Goal: Contribute content: Contribute content

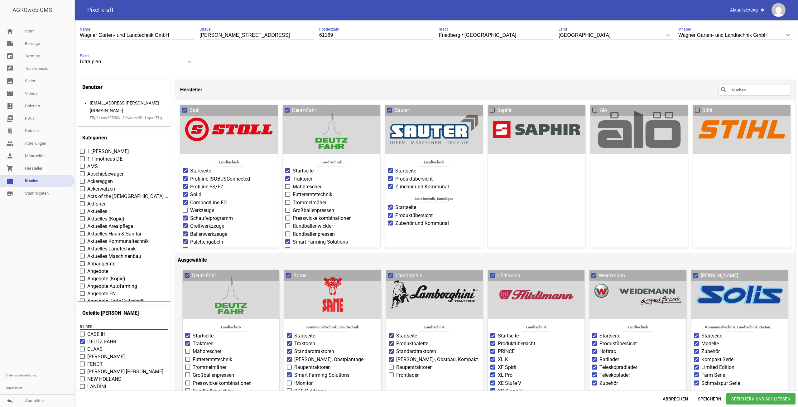
click at [122, 114] on small "FPp8r4uy0ERSOVn2YsAvwv2HLtwpxzTlgKlAuMuPA2oNxMbWs7y4lY8A0JxY" at bounding box center [128, 117] width 77 height 7
click at [126, 114] on small "FPp8r4uy0ERSOVn2YsAvwv2HLtwpxzTlgKlAuMuPA2oNxMbWs7y4lY8A0JxY" at bounding box center [128, 117] width 77 height 7
click at [129, 116] on code "FPp8r4uy0ERSOVn2YsAvwv2HLtwpxzTlgKlAuMuPA2oNxMbWs7y4lY8A0JxY" at bounding box center [155, 118] width 131 height 4
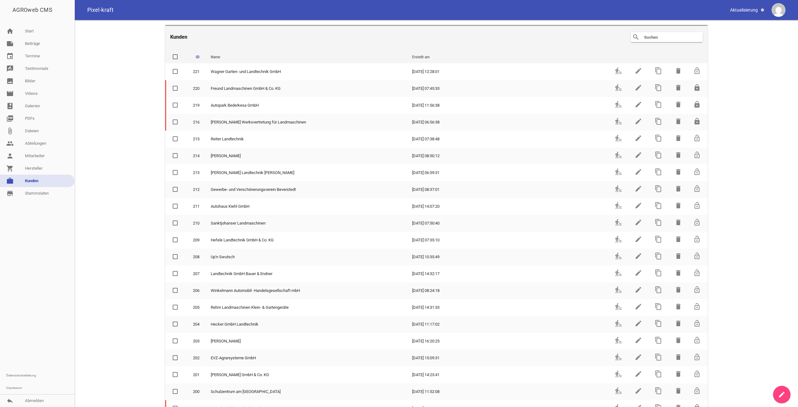
click at [661, 40] on input "text" at bounding box center [668, 36] width 50 height 7
click at [69, 317] on div at bounding box center [37, 284] width 74 height 170
click at [650, 42] on header "Kunden search clear" at bounding box center [436, 36] width 542 height 23
click at [650, 40] on input "text" at bounding box center [668, 36] width 50 height 7
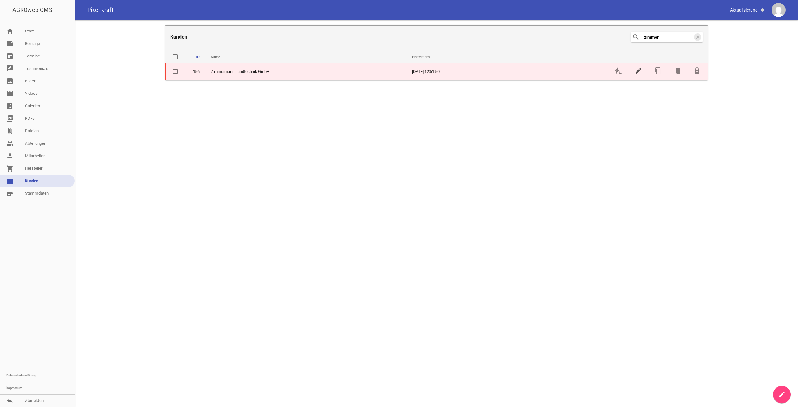
type input "zimmer"
click at [638, 69] on icon "edit" at bounding box center [638, 70] width 7 height 7
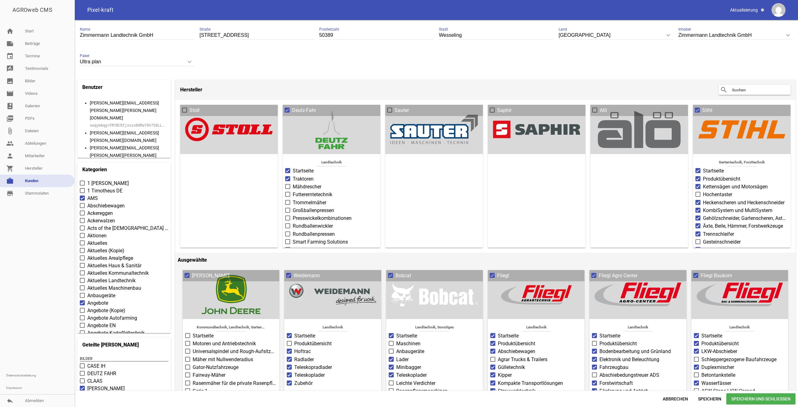
click at [126, 123] on code "xwqymAqgrFRYBCRIjxnzu0OMaY9h750LLvTq4XNKrx7BbsZQSio25u9mdOZ7" at bounding box center [155, 125] width 131 height 4
click at [683, 401] on span "Abbrechen" at bounding box center [675, 398] width 35 height 11
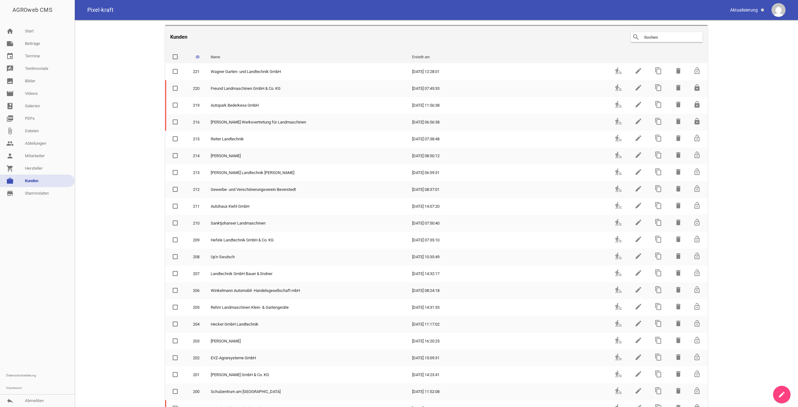
click at [673, 38] on input "text" at bounding box center [668, 36] width 50 height 7
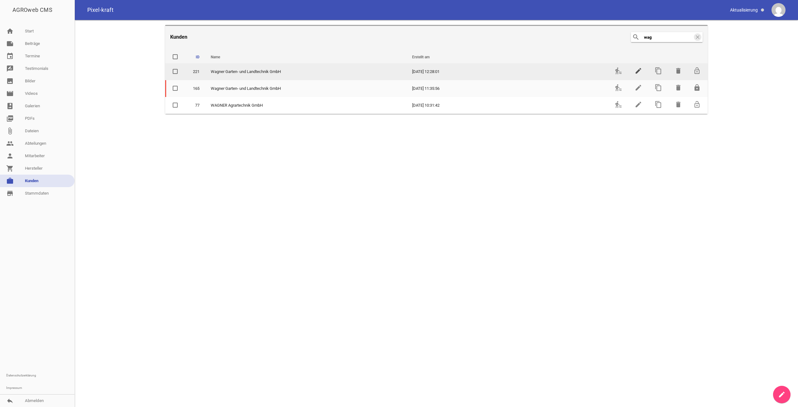
type input "wag"
click at [637, 70] on icon "edit" at bounding box center [638, 70] width 7 height 7
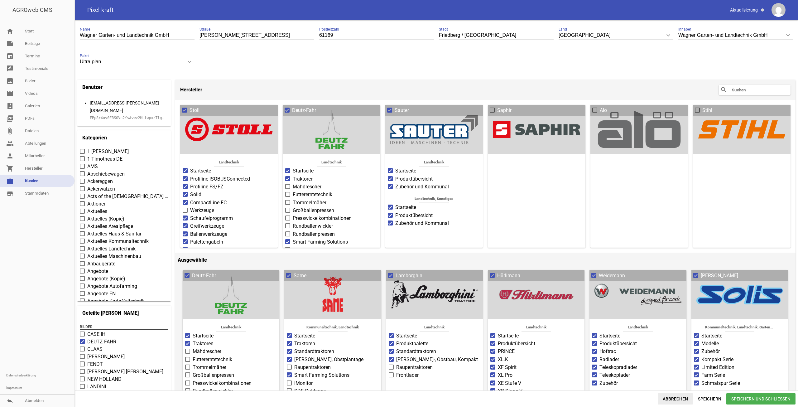
click at [687, 399] on span "Abbrechen" at bounding box center [675, 398] width 35 height 11
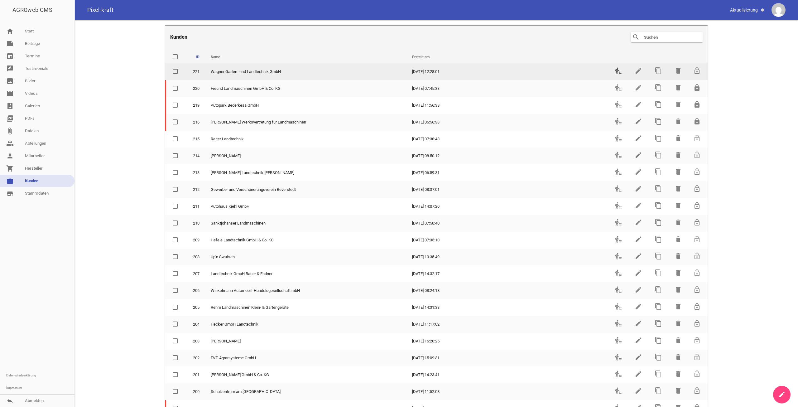
click at [618, 70] on icon "transfer_within_a_station" at bounding box center [618, 70] width 7 height 7
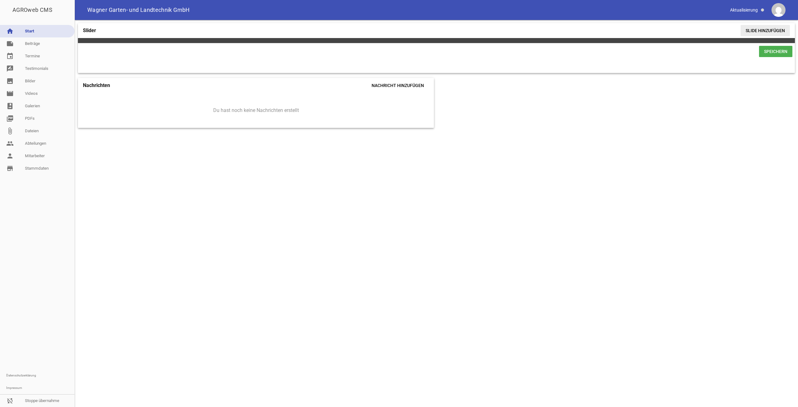
click at [776, 30] on span "Slide hinzufügen" at bounding box center [765, 30] width 49 height 11
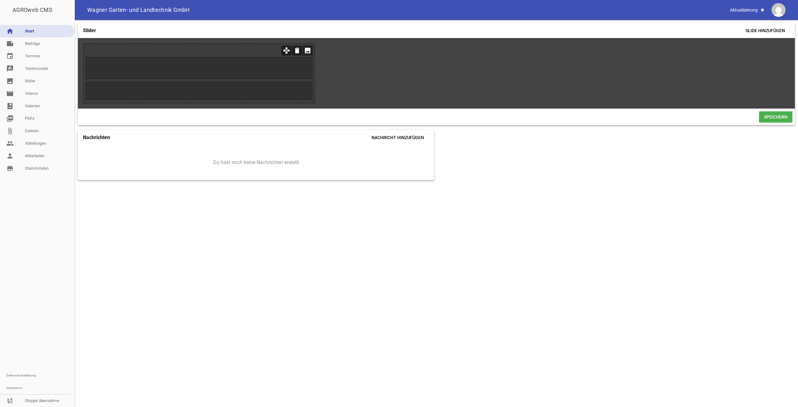
click at [310, 48] on icon "image" at bounding box center [308, 51] width 10 height 10
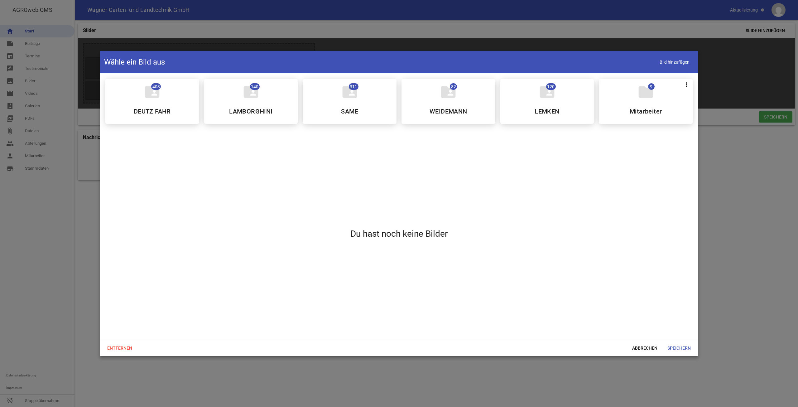
click at [338, 110] on div "folder_shared 311 SAME" at bounding box center [350, 101] width 94 height 45
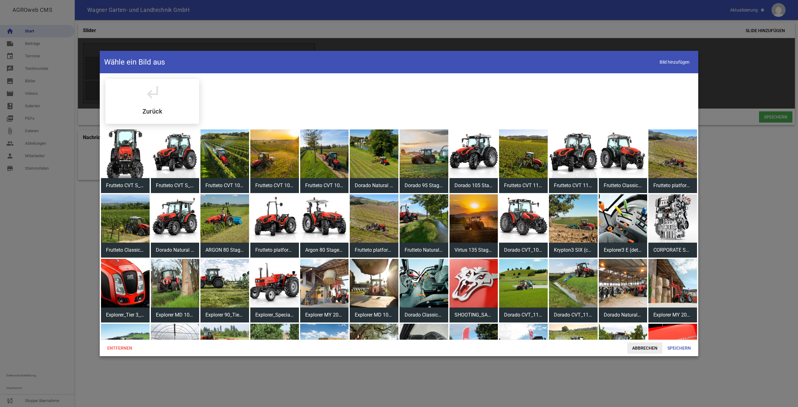
click at [649, 352] on span "Abbrechen" at bounding box center [644, 347] width 35 height 11
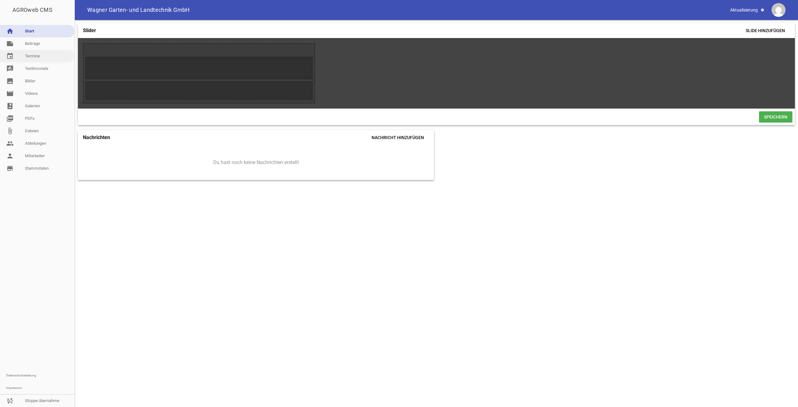
click at [37, 50] on link "event Termine" at bounding box center [37, 56] width 74 height 12
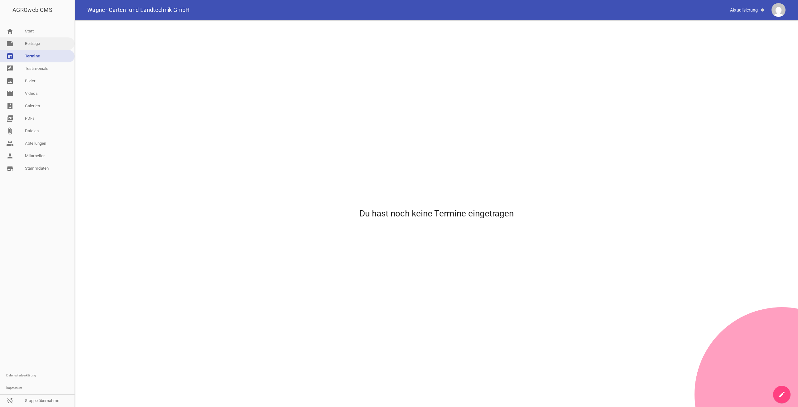
click at [40, 42] on link "note Beiträge" at bounding box center [37, 43] width 74 height 12
click at [40, 170] on link "store_mall_directory Stammdaten" at bounding box center [37, 168] width 74 height 12
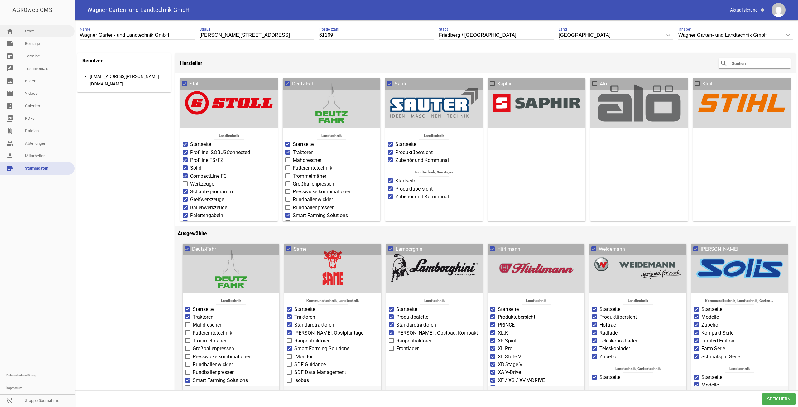
click at [33, 29] on link "home Start" at bounding box center [37, 31] width 74 height 12
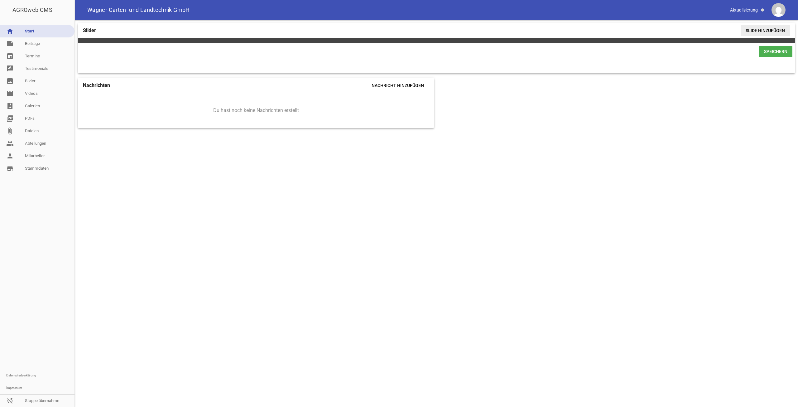
click at [780, 34] on span "Slide hinzufügen" at bounding box center [765, 30] width 49 height 11
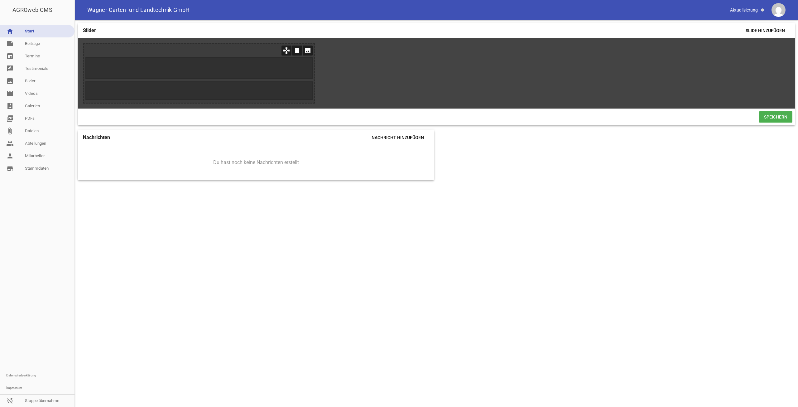
click at [306, 50] on icon "image" at bounding box center [308, 51] width 10 height 10
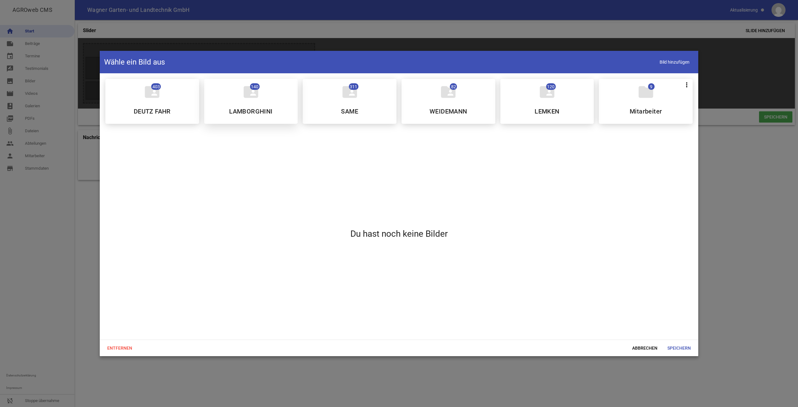
click at [254, 106] on div "folder_shared 140 LAMBORGHINI" at bounding box center [251, 101] width 94 height 45
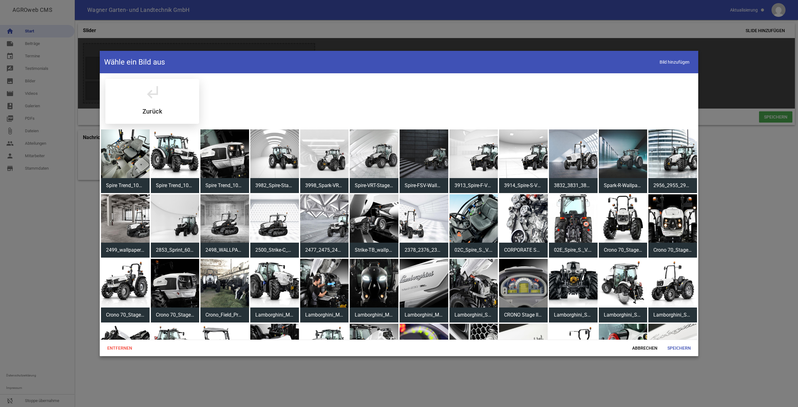
click at [149, 87] on icon "subdirectory_arrow_left" at bounding box center [151, 91] width 17 height 17
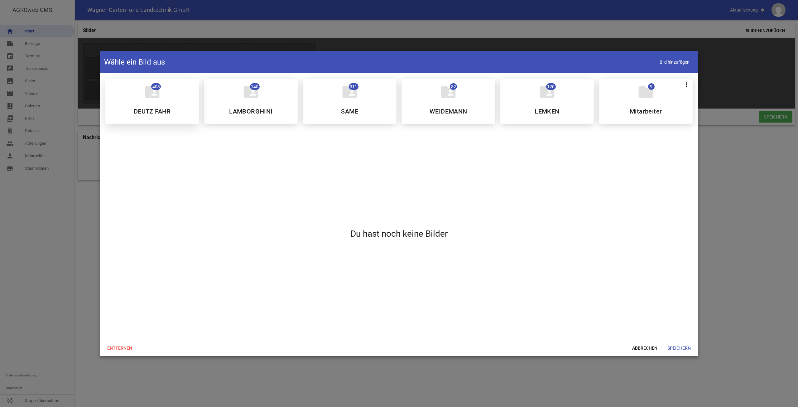
click at [155, 96] on icon "folder_shared" at bounding box center [151, 91] width 17 height 17
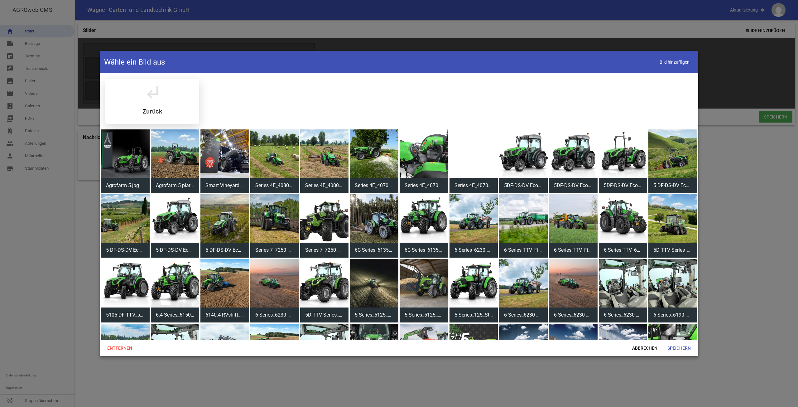
click at [184, 93] on div "subdirectory_arrow_left Zurück" at bounding box center [152, 101] width 94 height 45
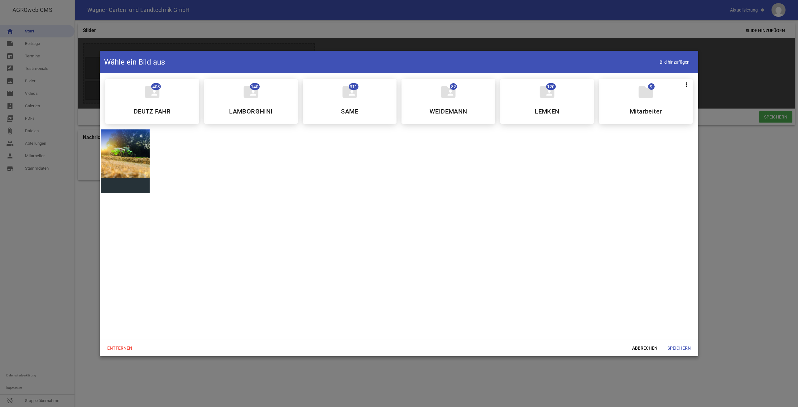
click at [124, 159] on div at bounding box center [125, 153] width 49 height 49
click at [128, 160] on div at bounding box center [125, 153] width 49 height 49
click at [131, 152] on div at bounding box center [125, 153] width 49 height 49
click at [655, 348] on span "Abbrechen" at bounding box center [644, 347] width 35 height 11
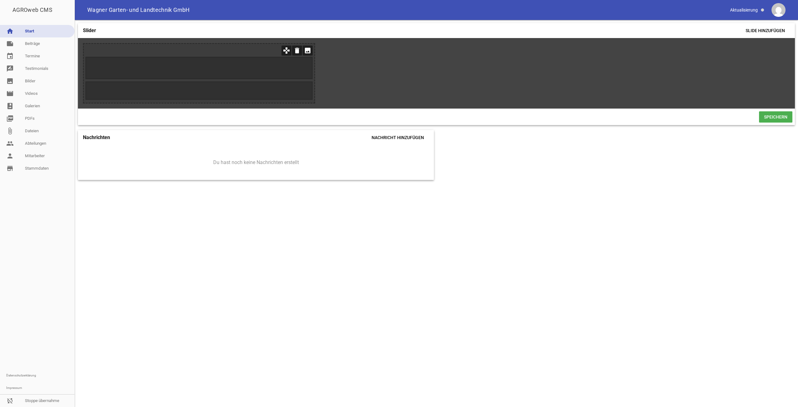
click at [308, 50] on icon "image" at bounding box center [308, 51] width 10 height 10
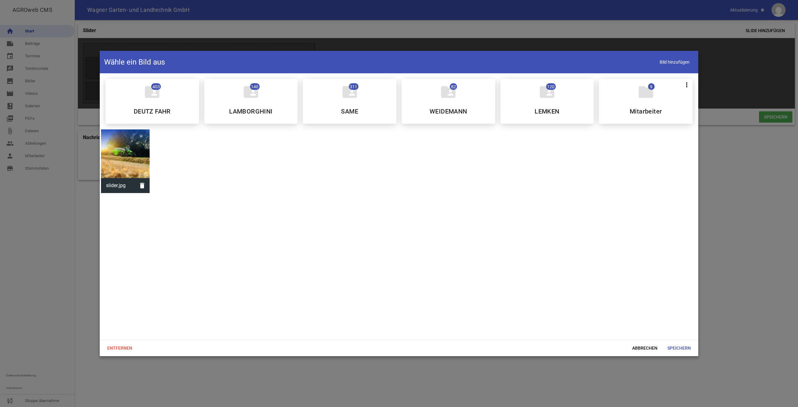
click at [118, 164] on div at bounding box center [125, 153] width 49 height 49
click at [680, 349] on span "Speichern" at bounding box center [678, 347] width 33 height 11
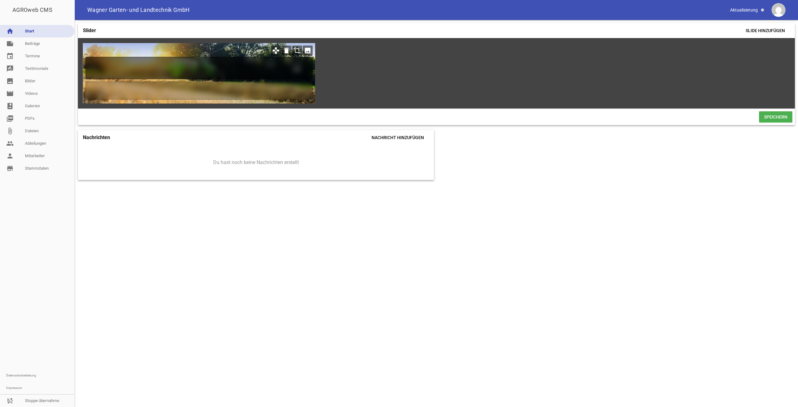
click at [218, 77] on h1 at bounding box center [198, 68] width 227 height 22
paste h1
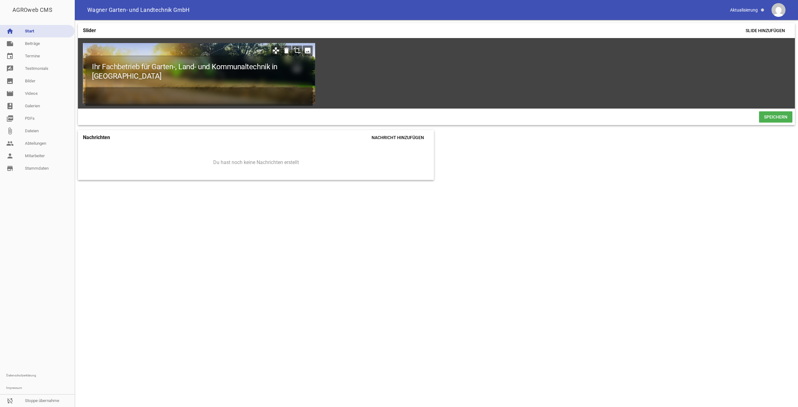
click at [231, 95] on h2 at bounding box center [198, 96] width 227 height 18
paste h2
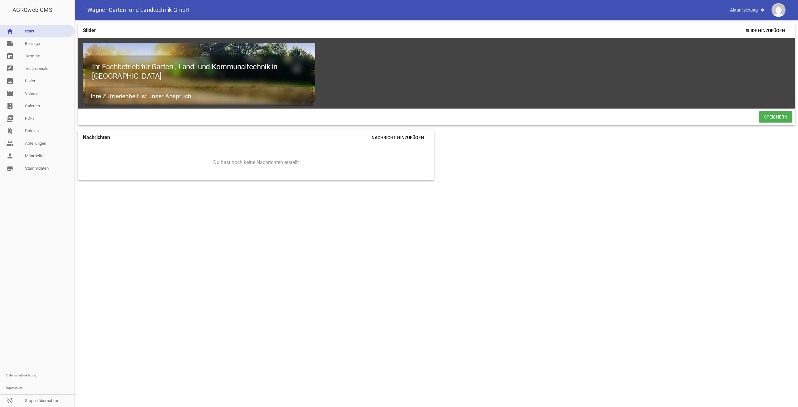
click at [768, 121] on span "Speichern" at bounding box center [775, 116] width 33 height 11
click at [43, 42] on link "note Beiträge" at bounding box center [37, 43] width 74 height 12
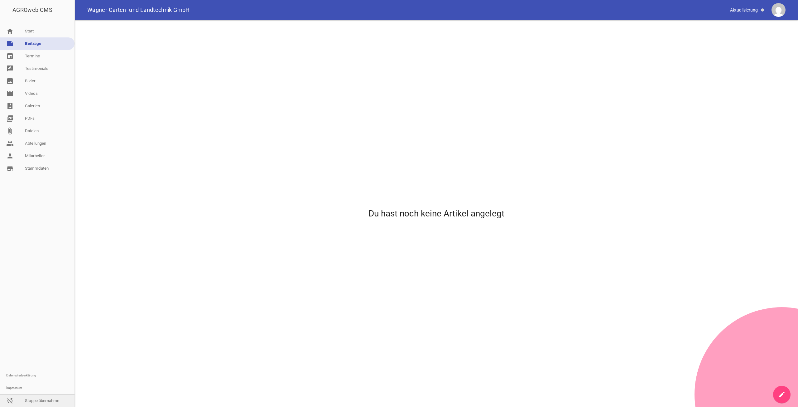
click at [43, 399] on link "sync_disabled Stoppe übernahme" at bounding box center [37, 400] width 74 height 12
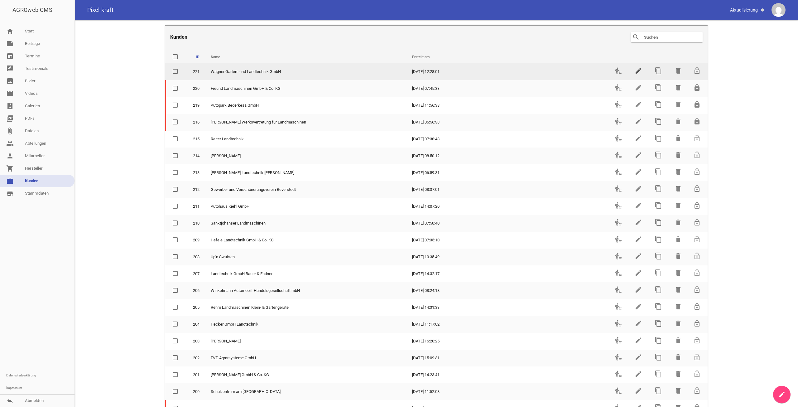
click at [635, 70] on icon "edit" at bounding box center [638, 70] width 7 height 7
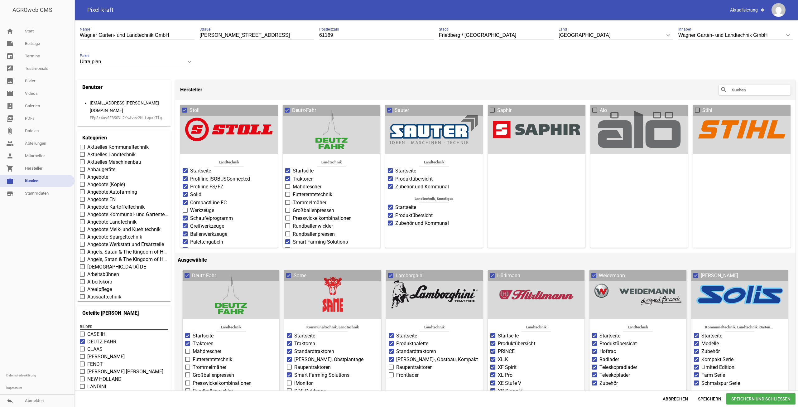
scroll to position [94, 0]
click at [97, 174] on span "Angebote" at bounding box center [97, 177] width 21 height 7
click at [87, 174] on input "Angebote" at bounding box center [87, 174] width 0 height 0
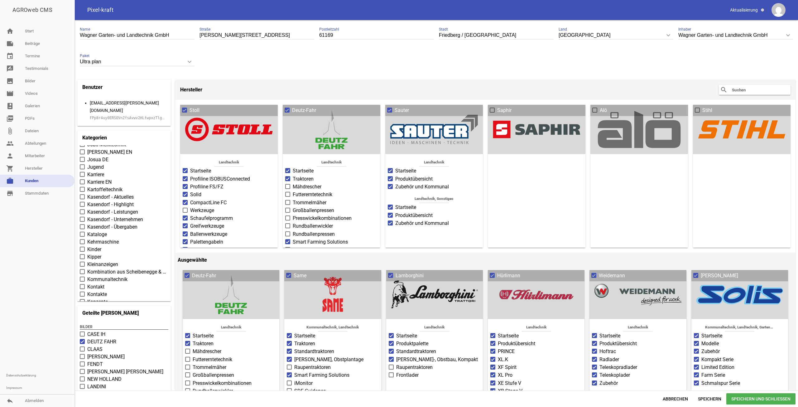
scroll to position [1465, 0]
click at [84, 270] on span at bounding box center [82, 272] width 4 height 4
click at [87, 269] on input "Kontakt" at bounding box center [87, 269] width 0 height 0
click at [84, 220] on span at bounding box center [82, 222] width 5 height 5
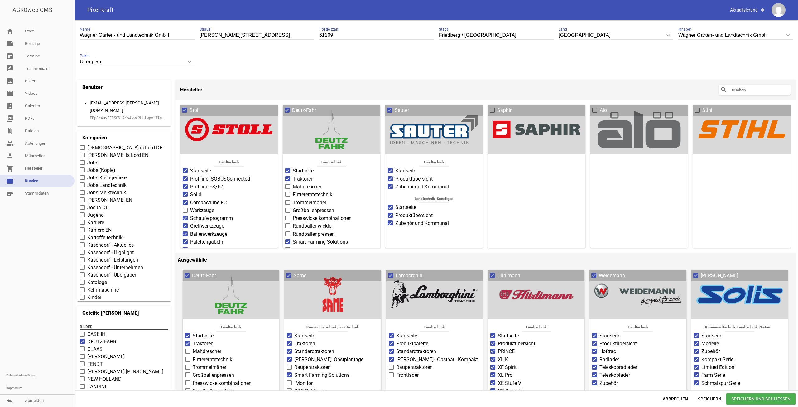
click at [87, 219] on input "Karriere" at bounding box center [87, 219] width 0 height 0
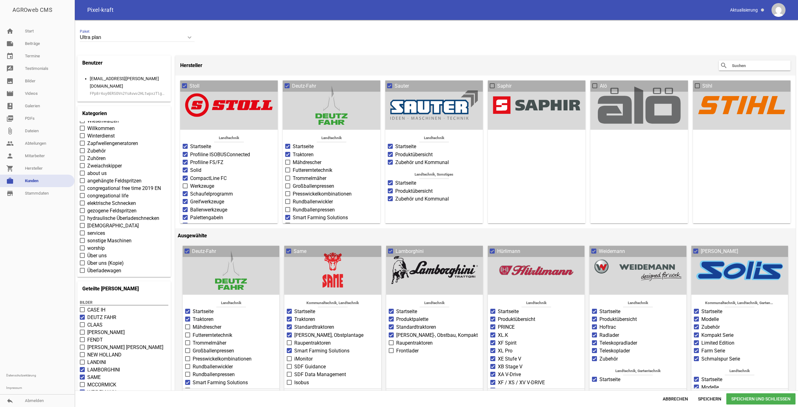
scroll to position [31, 0]
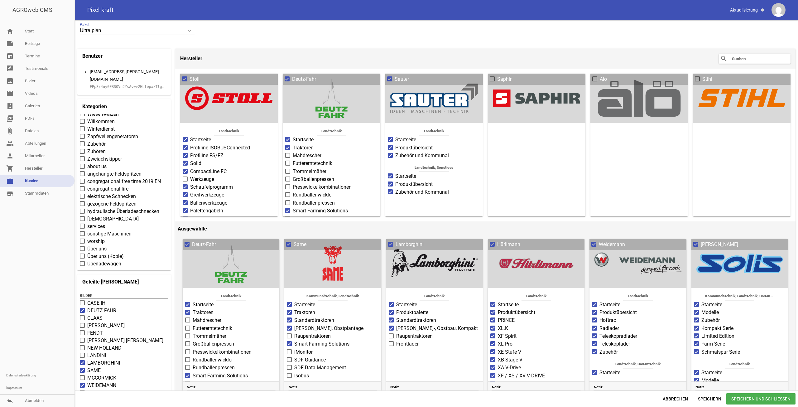
click at [89, 245] on span "Über uns" at bounding box center [96, 248] width 19 height 7
click at [87, 245] on input "Über uns" at bounding box center [87, 245] width 0 height 0
click at [716, 398] on span "Speichern" at bounding box center [709, 398] width 33 height 11
click at [33, 47] on link "note Beiträge" at bounding box center [37, 43] width 74 height 12
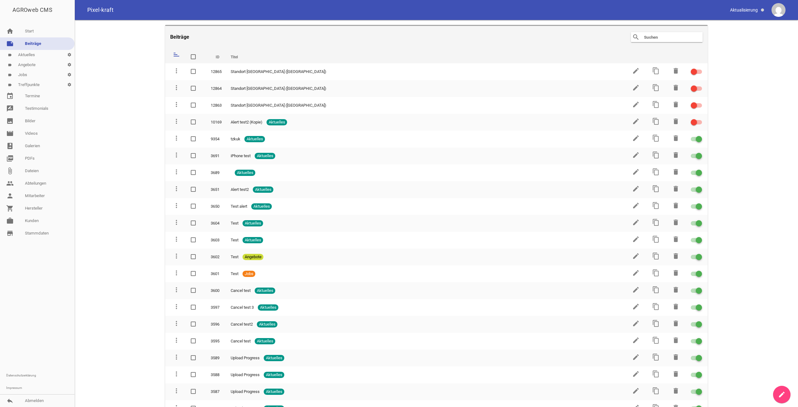
click at [41, 62] on link "label Angebote settings" at bounding box center [37, 65] width 74 height 10
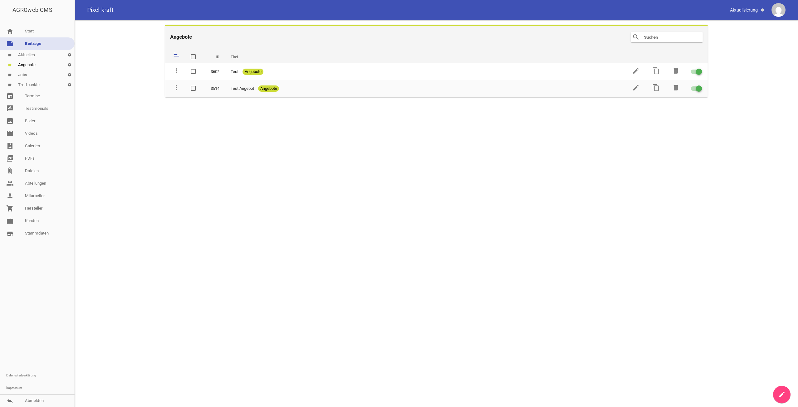
click at [40, 55] on link "label Aktuelles settings" at bounding box center [37, 55] width 74 height 10
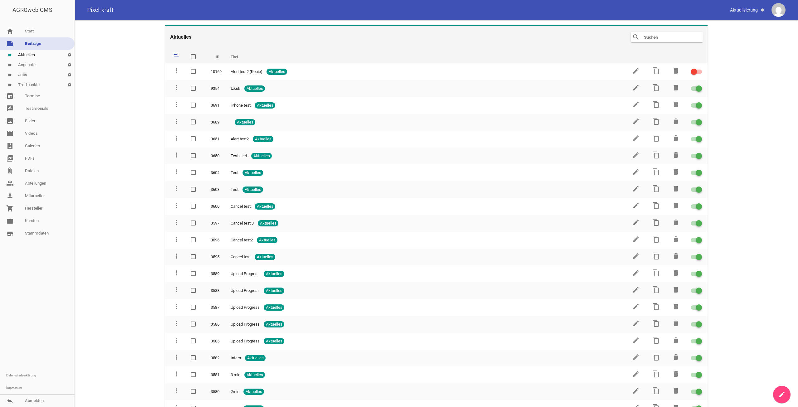
click at [34, 230] on link "store_mall_directory Stammdaten" at bounding box center [37, 233] width 74 height 12
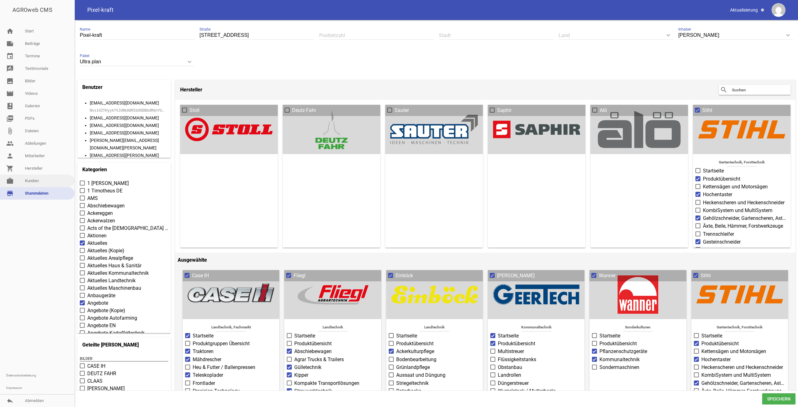
click at [29, 185] on link "work [PERSON_NAME]" at bounding box center [37, 181] width 74 height 12
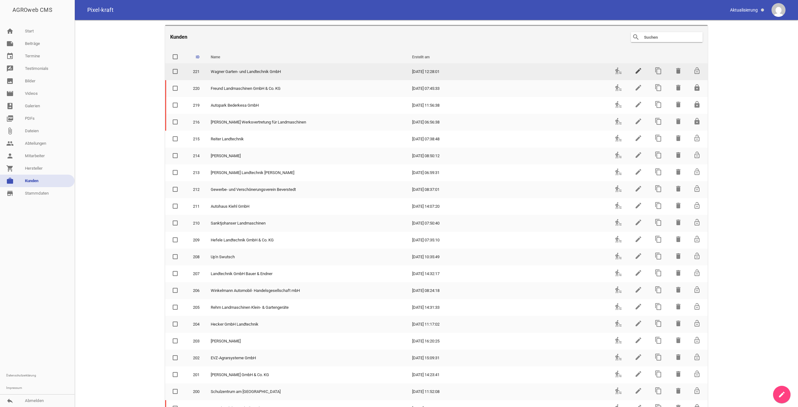
click at [635, 72] on icon "edit" at bounding box center [638, 70] width 7 height 7
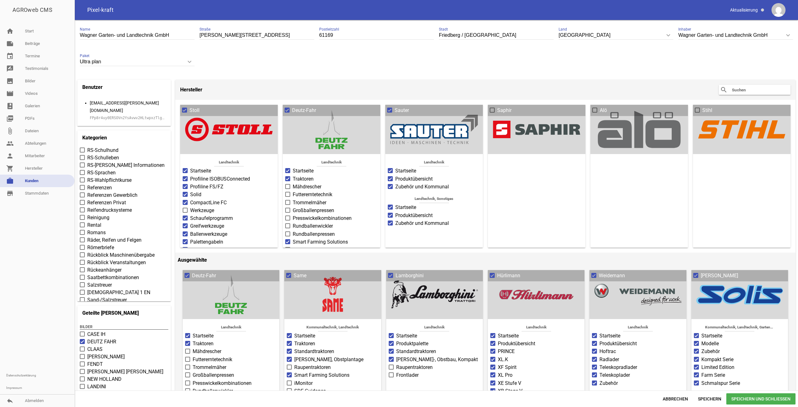
scroll to position [2213, 0]
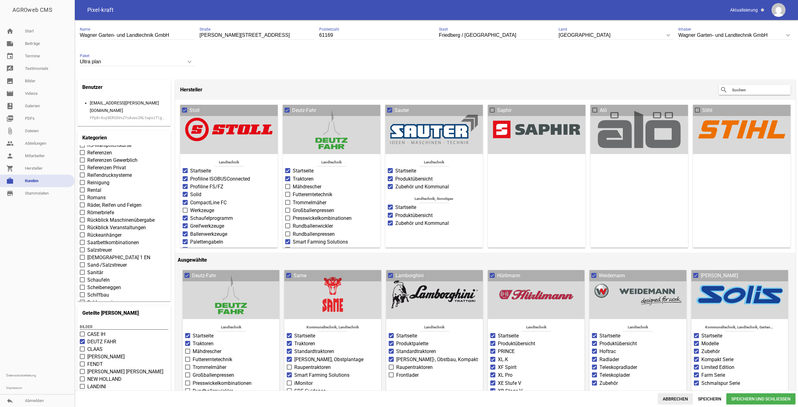
click at [683, 400] on span "Abbrechen" at bounding box center [675, 398] width 35 height 11
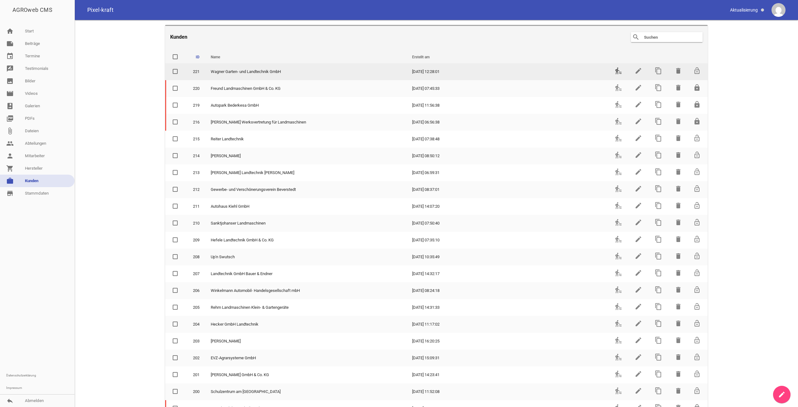
click at [615, 71] on icon "transfer_within_a_station" at bounding box center [618, 70] width 7 height 7
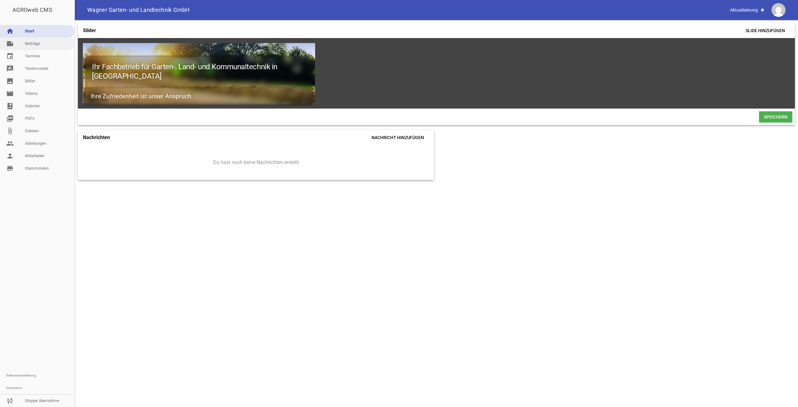
click at [44, 38] on link "note Beiträge" at bounding box center [37, 43] width 74 height 12
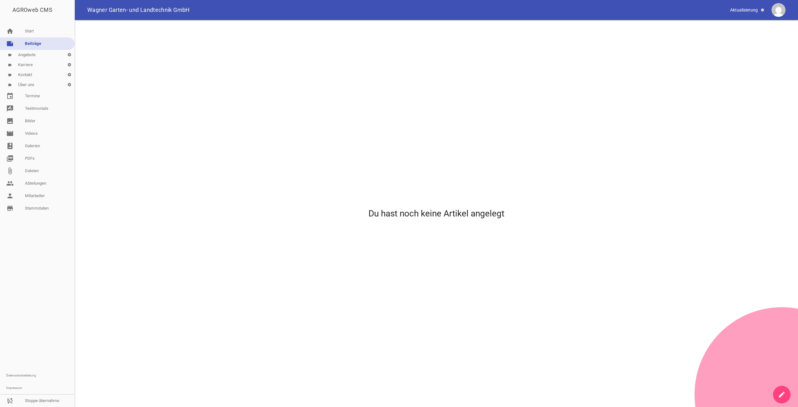
click at [48, 43] on link "note Beiträge" at bounding box center [37, 43] width 74 height 12
click at [36, 39] on link "note Beiträge" at bounding box center [37, 43] width 74 height 12
click at [783, 390] on link "create" at bounding box center [781, 394] width 17 height 17
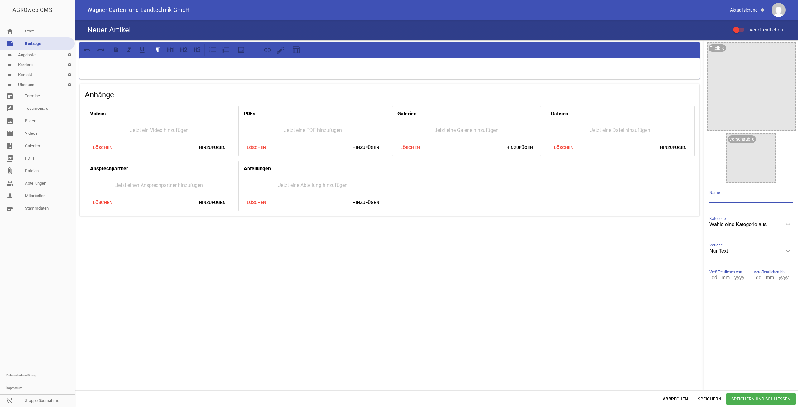
click at [724, 201] on input "text" at bounding box center [751, 198] width 84 height 8
drag, startPoint x: 211, startPoint y: 19, endPoint x: 98, endPoint y: 7, distance: 113.7
click at [100, 7] on div "Wagner Garten- und Landtechnik GmbH" at bounding box center [436, 10] width 723 height 20
drag, startPoint x: 85, startPoint y: 9, endPoint x: 92, endPoint y: 8, distance: 7.2
click at [110, 9] on div "Wagner Garten- und Landtechnik GmbH" at bounding box center [436, 10] width 723 height 20
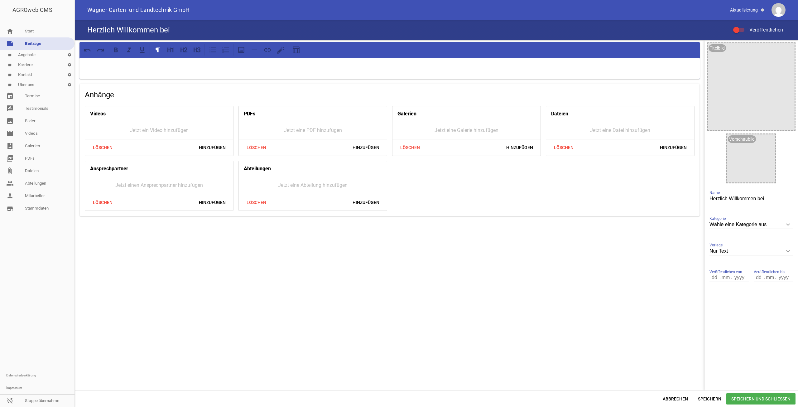
drag, startPoint x: 87, startPoint y: 8, endPoint x: 255, endPoint y: 9, distance: 167.7
click at [216, 8] on div "Wagner Garten- und Landtechnik GmbH" at bounding box center [436, 10] width 723 height 20
click at [771, 193] on div "Herzlich Willkommen bei Name" at bounding box center [751, 198] width 84 height 21
click at [773, 197] on input "Herzlich Willkommen bei" at bounding box center [751, 198] width 84 height 8
paste input "Wagner Garten- und Landtechnik GmbH"
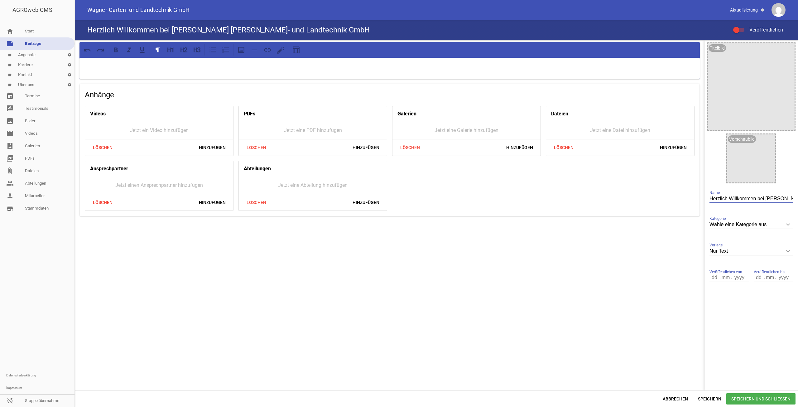
scroll to position [0, 62]
type input "Herzlich Willkommen bei [PERSON_NAME] [PERSON_NAME]- und Landtechnik GmbH"
click at [738, 29] on div at bounding box center [736, 30] width 6 height 6
click at [742, 26] on input "Veröffentlichen" at bounding box center [742, 26] width 0 height 0
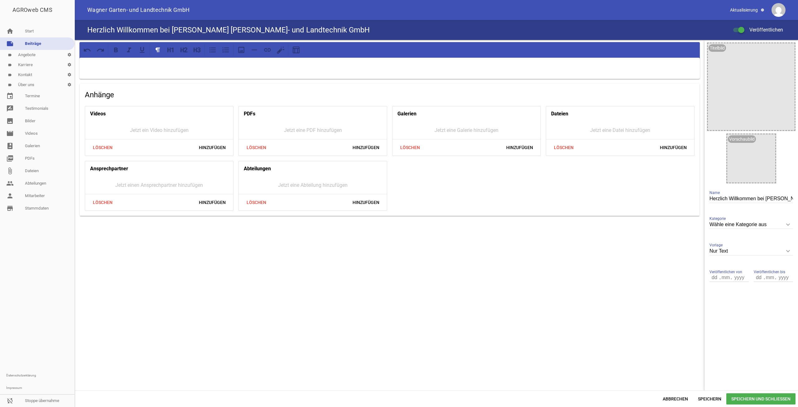
click at [234, 65] on p at bounding box center [389, 65] width 611 height 7
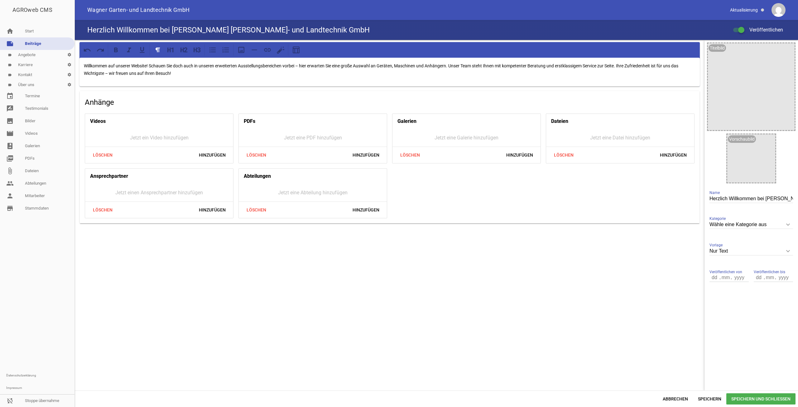
click at [151, 63] on p "Willkommen auf unserer Website! Schauen Sie doch auch in unseren erweiterten Au…" at bounding box center [389, 69] width 611 height 15
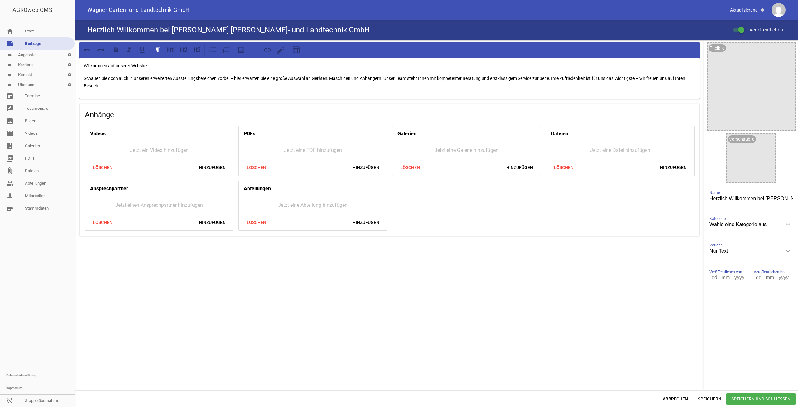
click at [558, 77] on p "Schauen Sie doch auch in unseren erweiterten Ausstellungsbereichen vorbei – hie…" at bounding box center [389, 81] width 611 height 15
click at [556, 77] on p "Schauen Sie doch auch in unseren erweiterten Ausstellungsbereichen vorbei – hie…" at bounding box center [389, 81] width 611 height 15
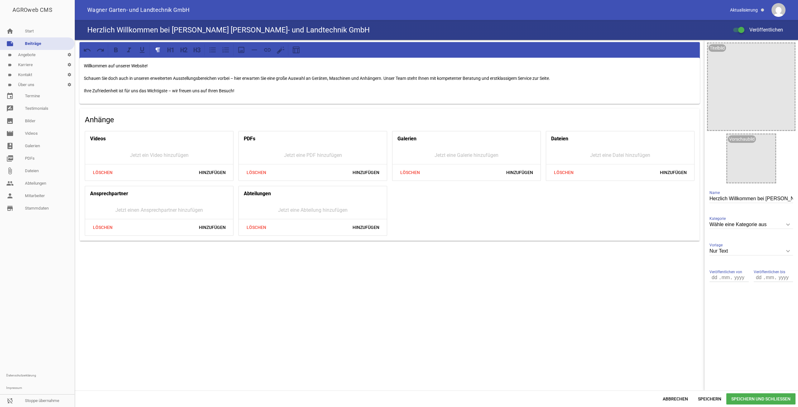
click at [296, 93] on p "Ihre Zufriedenheit ist für uns das Wichtigste – wir freuen uns auf Ihren Besuch!" at bounding box center [389, 90] width 611 height 7
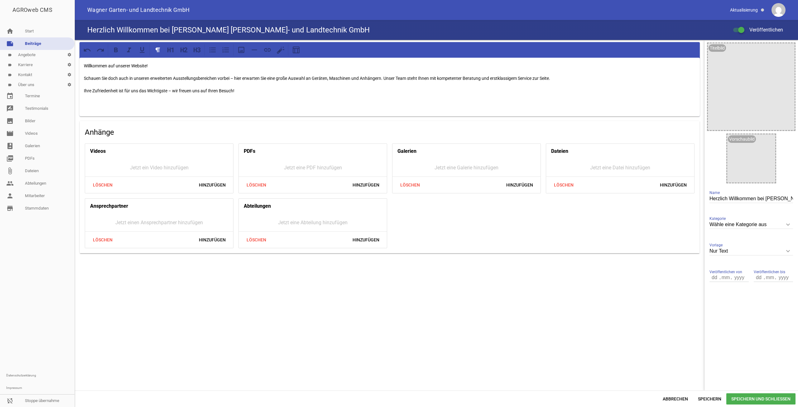
click at [247, 46] on div at bounding box center [262, 49] width 53 height 11
click at [242, 48] on icon at bounding box center [241, 50] width 8 height 8
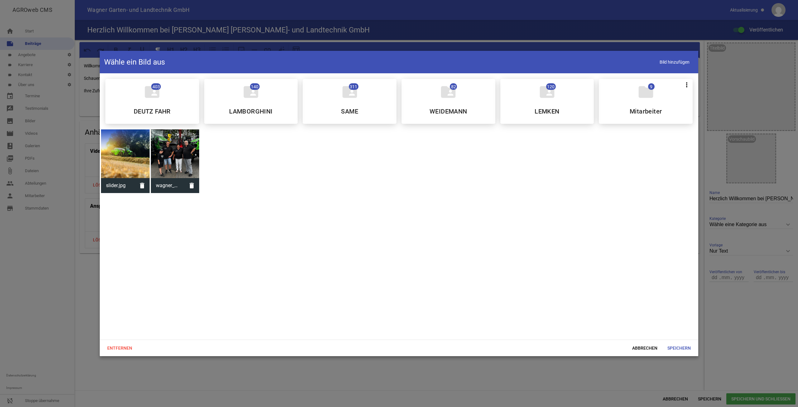
click at [191, 158] on div at bounding box center [175, 153] width 49 height 49
click at [678, 352] on span "Speichern" at bounding box center [678, 347] width 33 height 11
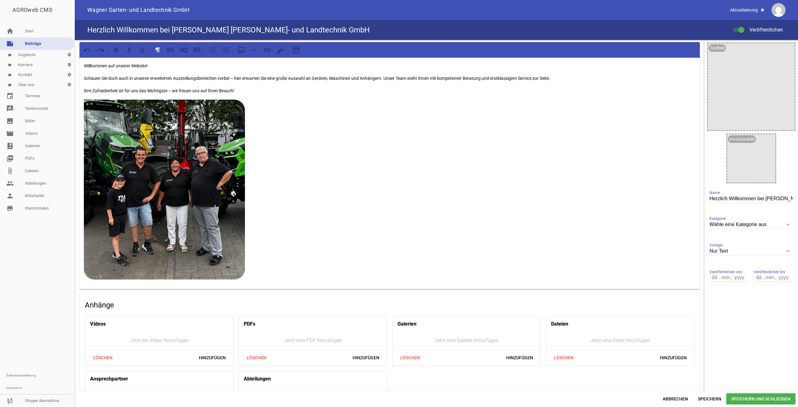
click at [249, 90] on p "Ihre Zufriedenheit ist für uns das Wichtigste – wir freuen uns auf Ihren Besuch!" at bounding box center [389, 90] width 611 height 7
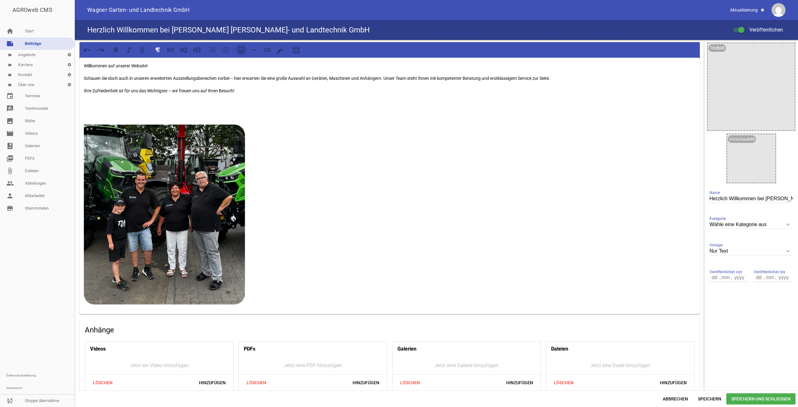
click at [245, 50] on icon at bounding box center [241, 50] width 8 height 8
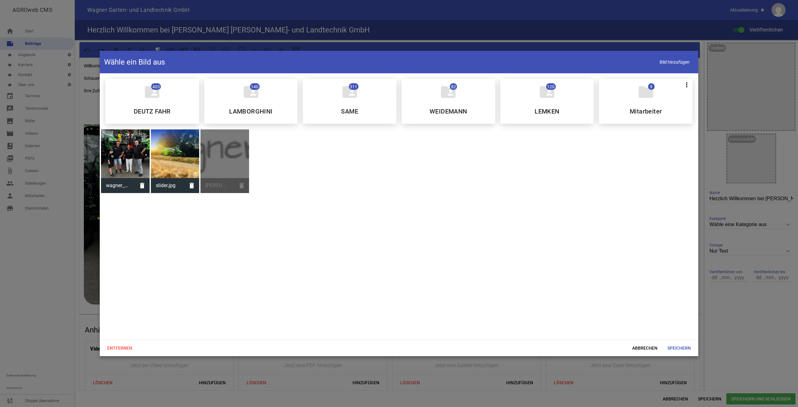
click at [238, 160] on div "[PERSON_NAME]-unterschrift.png delete" at bounding box center [224, 161] width 49 height 64
click at [223, 169] on div "[PERSON_NAME]-unterschrift.png delete" at bounding box center [224, 161] width 49 height 64
click at [243, 186] on div "[PERSON_NAME]-unterschrift.png delete" at bounding box center [224, 161] width 49 height 64
click at [651, 343] on span "Abbrechen" at bounding box center [644, 347] width 35 height 11
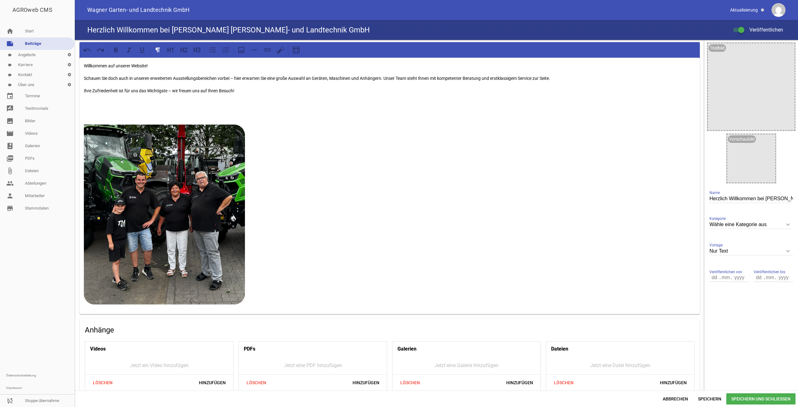
click at [184, 106] on p at bounding box center [389, 102] width 611 height 7
click at [243, 46] on icon at bounding box center [241, 50] width 8 height 8
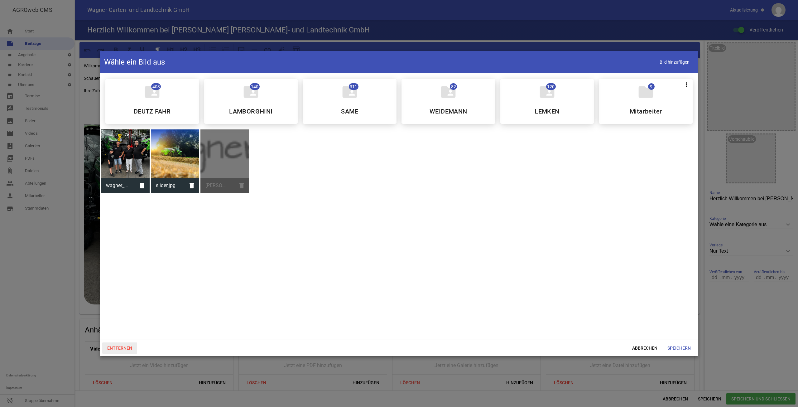
click at [129, 344] on span "Entfernen" at bounding box center [119, 347] width 35 height 11
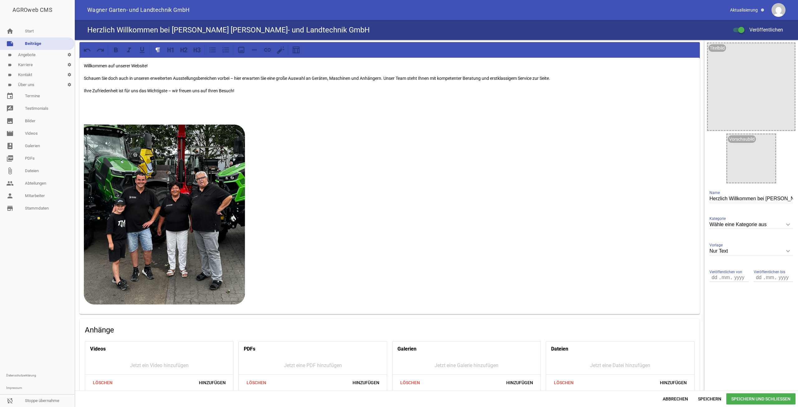
click at [240, 55] on div at bounding box center [389, 50] width 620 height 16
click at [241, 52] on icon at bounding box center [241, 50] width 8 height 8
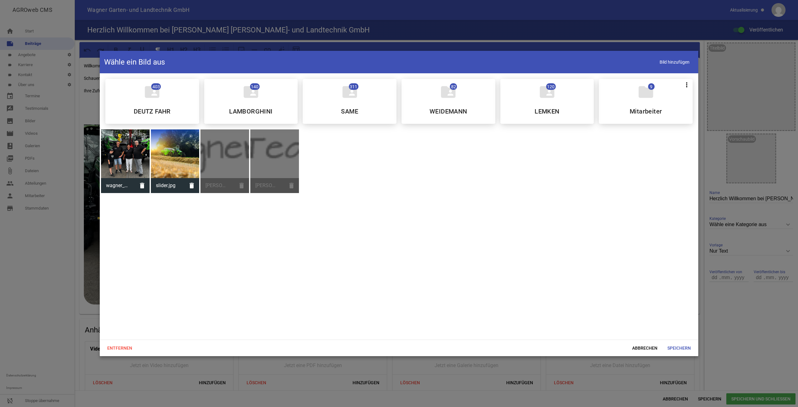
click at [231, 169] on div "[PERSON_NAME]-unterschrift.png delete" at bounding box center [224, 161] width 49 height 64
click at [649, 349] on span "Abbrechen" at bounding box center [644, 347] width 35 height 11
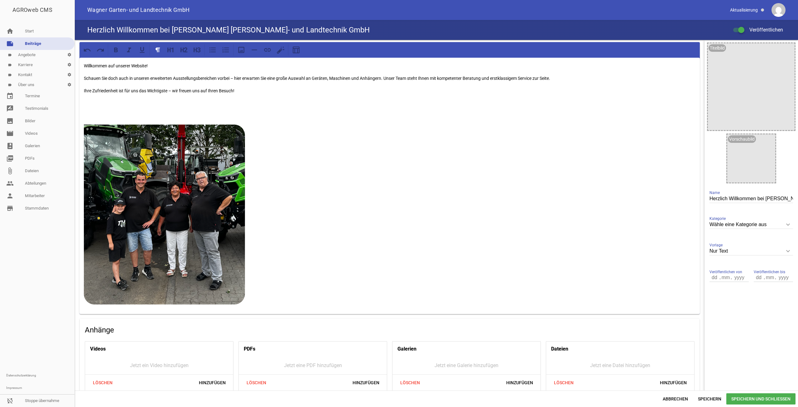
click at [735, 398] on span "Speichern und Schließen" at bounding box center [760, 398] width 69 height 11
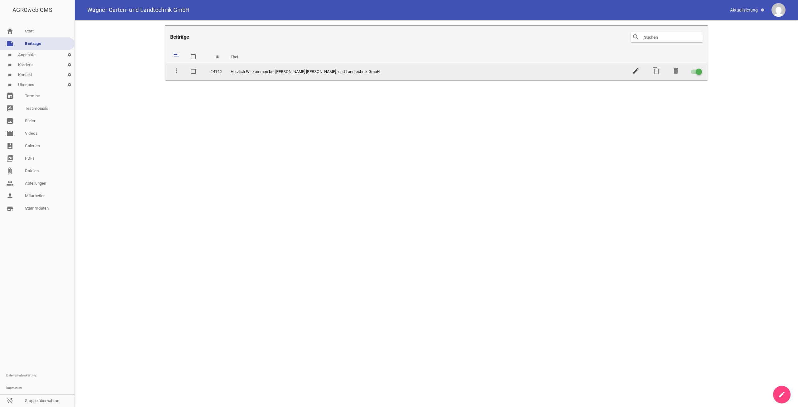
click at [637, 70] on icon "edit" at bounding box center [635, 70] width 7 height 7
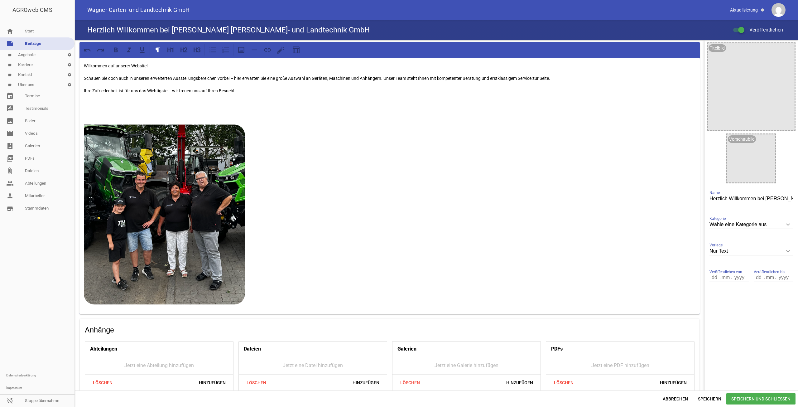
click at [766, 204] on div "Herzlich Willkommen bei [PERSON_NAME] [PERSON_NAME]- und Landtechnik GmbH Name" at bounding box center [751, 198] width 84 height 21
click at [765, 199] on input "Herzlich Willkommen bei [PERSON_NAME] [PERSON_NAME]- und Landtechnik GmbH" at bounding box center [751, 198] width 84 height 8
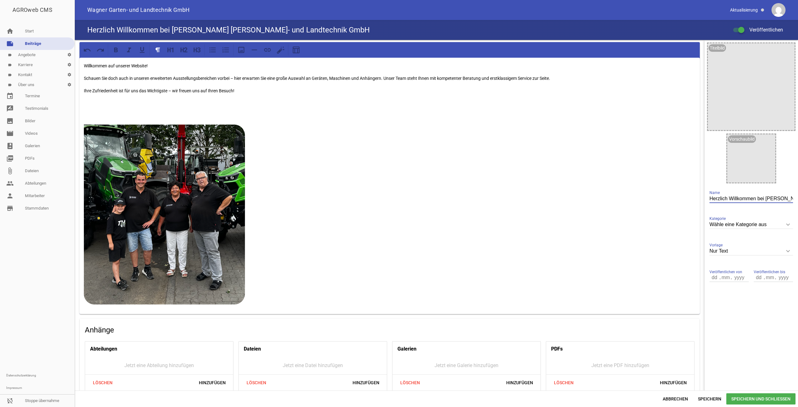
click at [82, 66] on div "Willkommen auf unserer Website! Schauen Sie doch auch in unseren erweiterten Au…" at bounding box center [389, 186] width 620 height 256
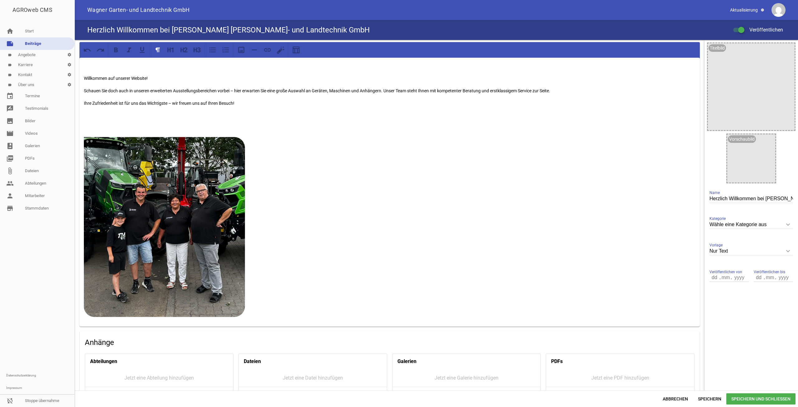
click at [83, 66] on div "Willkommen auf unserer Website! Schauen Sie doch auch in unseren erweiterten Au…" at bounding box center [389, 192] width 620 height 269
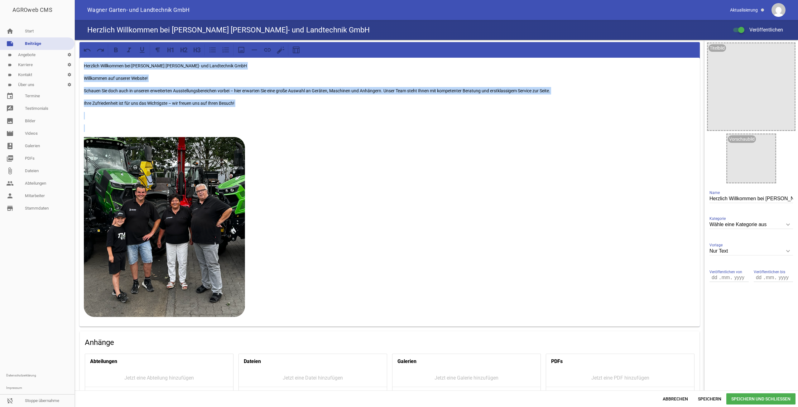
drag, startPoint x: 186, startPoint y: 64, endPoint x: 191, endPoint y: 64, distance: 5.0
click at [187, 64] on p "Herzlich Willkommen bei [PERSON_NAME] [PERSON_NAME]- und Landtechnik GmbH" at bounding box center [389, 65] width 611 height 7
click at [226, 66] on p "Herzlich Willkommen bei [PERSON_NAME] [PERSON_NAME]- und Landtechnik GmbH" at bounding box center [389, 65] width 611 height 7
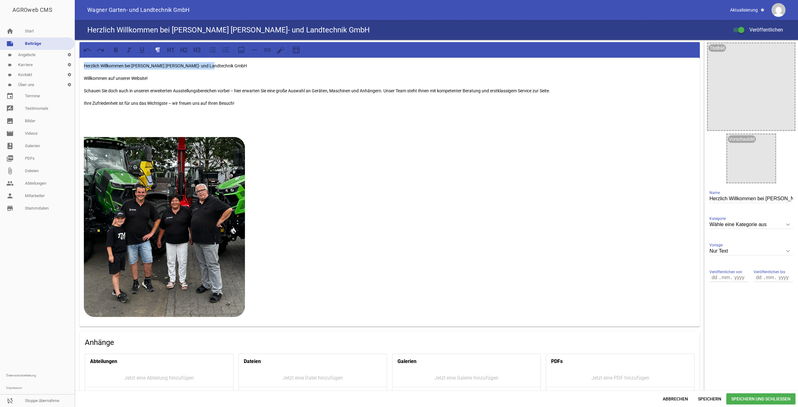
click at [188, 45] on div at bounding box center [178, 49] width 53 height 11
click at [186, 49] on icon at bounding box center [184, 50] width 8 height 8
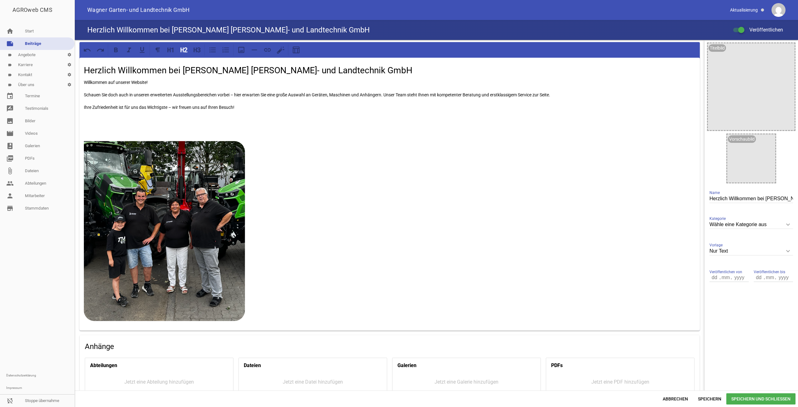
click at [343, 72] on h2 "Herzlich Willkommen bei [PERSON_NAME] [PERSON_NAME]- und Landtechnik GmbH" at bounding box center [389, 70] width 611 height 13
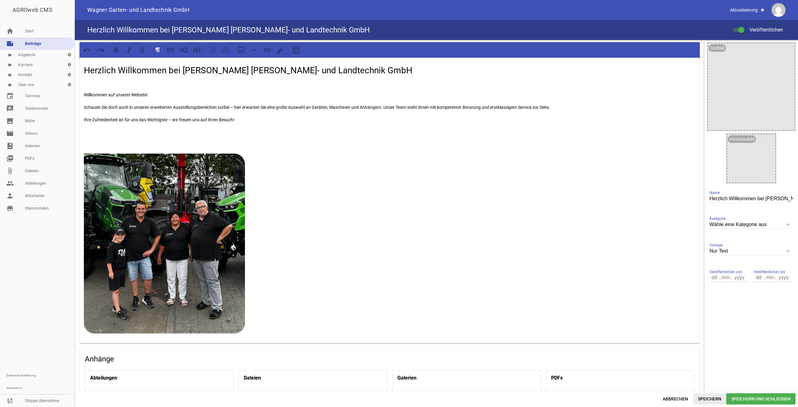
click at [719, 399] on span "Speichern" at bounding box center [709, 398] width 33 height 11
click at [750, 397] on span "Speichern und Schließen" at bounding box center [760, 398] width 69 height 11
click at [27, 53] on link "label Angebote settings" at bounding box center [37, 55] width 74 height 10
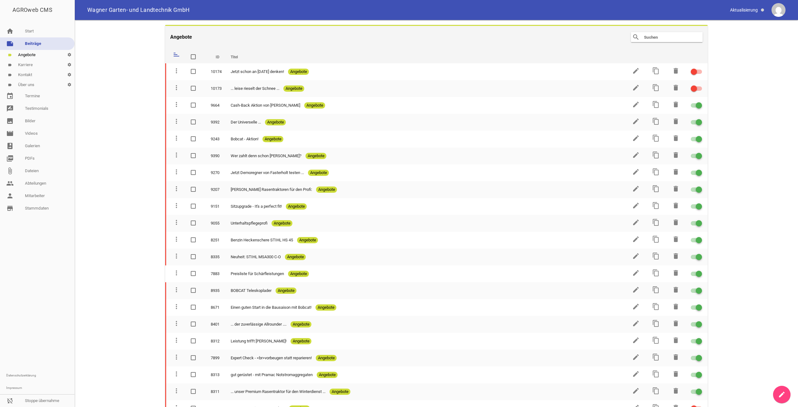
click at [40, 41] on link "note Beiträge" at bounding box center [37, 43] width 74 height 12
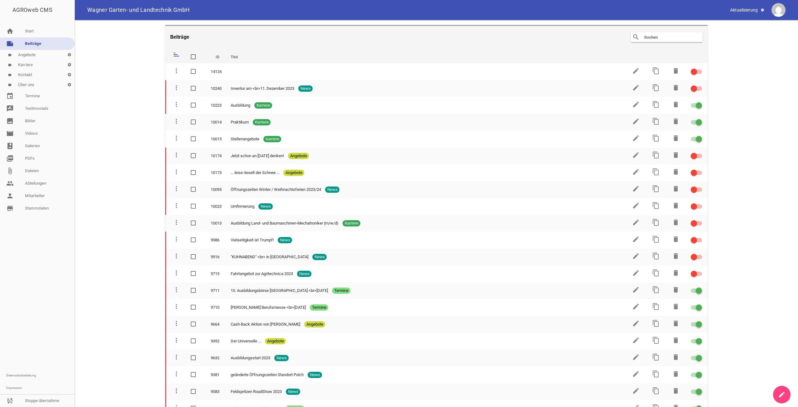
click at [36, 53] on link "label Angebote settings" at bounding box center [37, 55] width 74 height 10
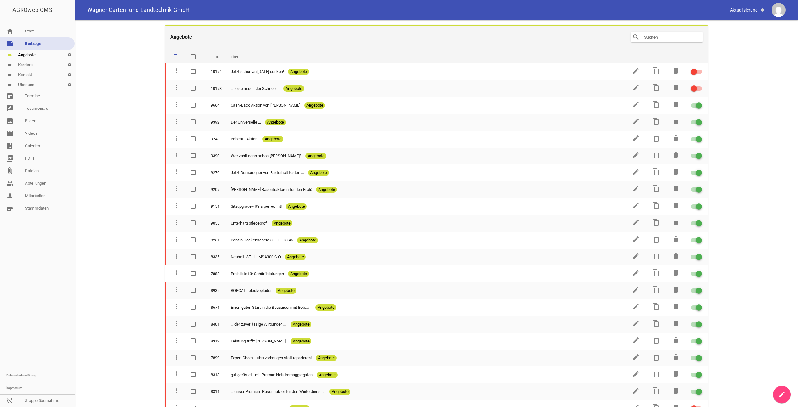
click at [36, 71] on link "label Kontakt settings" at bounding box center [37, 75] width 74 height 10
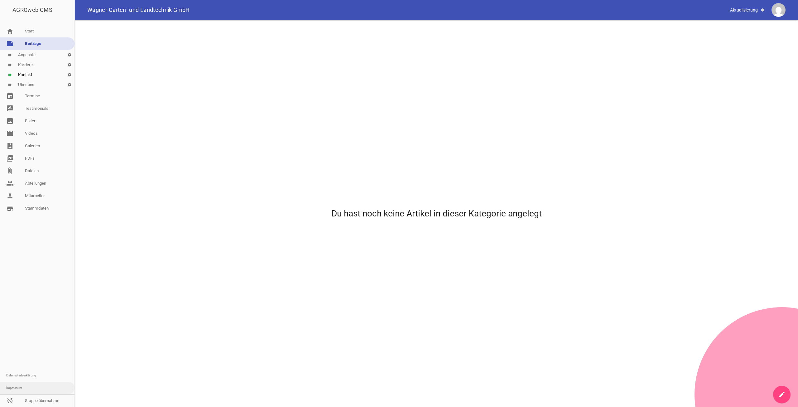
click at [32, 393] on link "Impressum" at bounding box center [37, 387] width 74 height 12
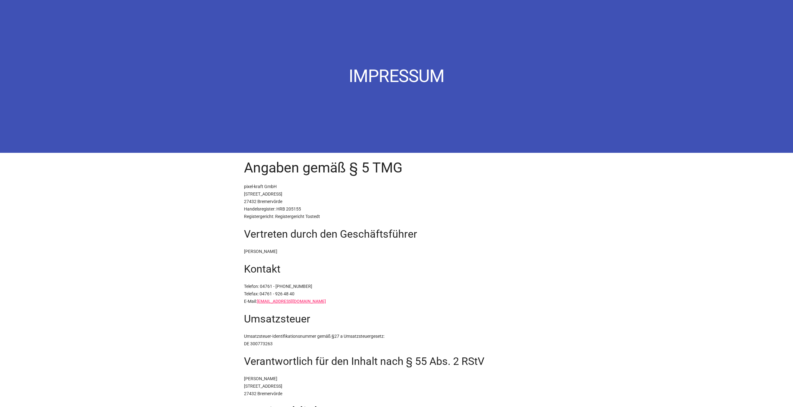
click at [32, 398] on div "Impressum Angaben gemäß § 5 TMG pixel-kraft GmbH [STREET_ADDRESS] Handelsregist…" at bounding box center [396, 343] width 793 height 686
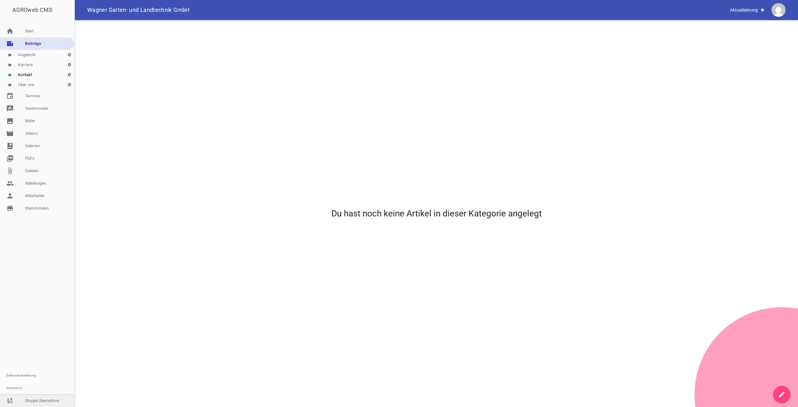
click at [50, 399] on link "sync_disabled Stoppe übernahme" at bounding box center [37, 400] width 74 height 12
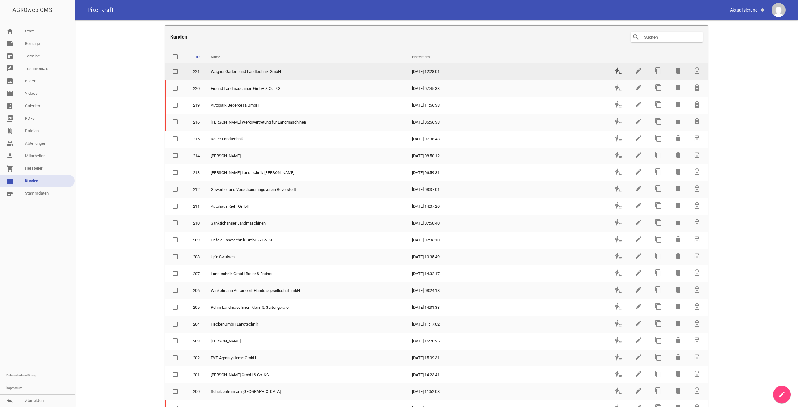
click at [618, 72] on icon "transfer_within_a_station" at bounding box center [618, 70] width 7 height 7
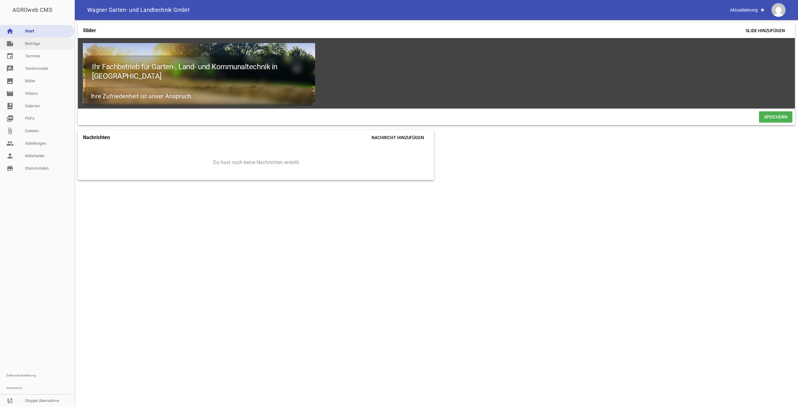
click at [46, 41] on link "note Beiträge" at bounding box center [37, 43] width 74 height 12
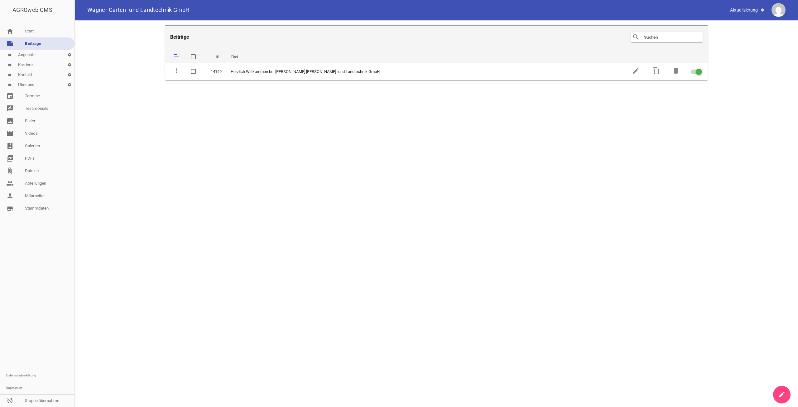
click at [40, 53] on link "label Angebote settings" at bounding box center [37, 55] width 74 height 10
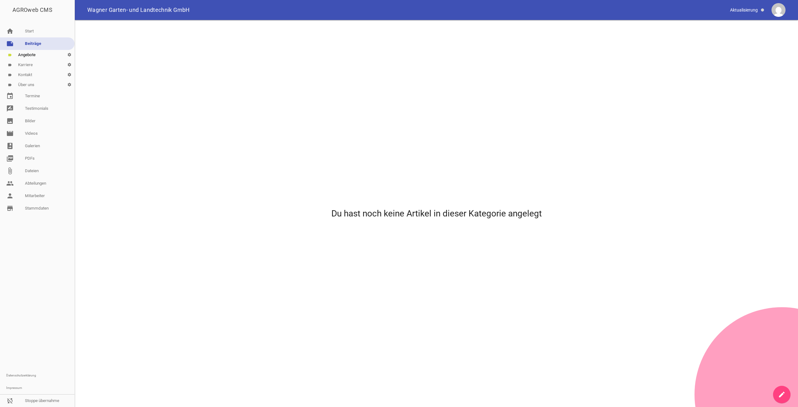
click at [785, 393] on link "create" at bounding box center [781, 394] width 17 height 17
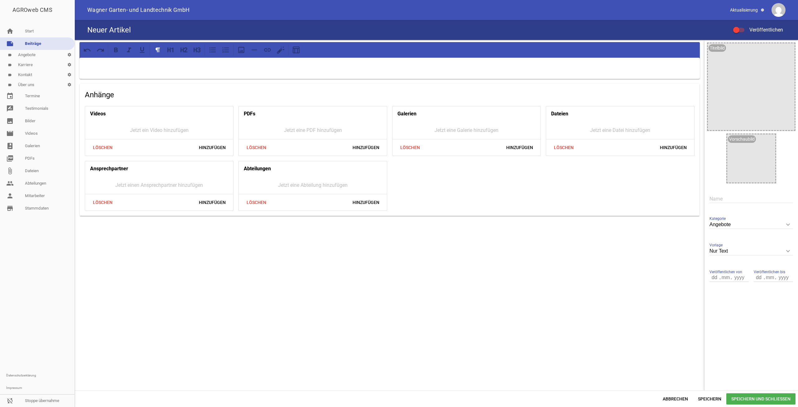
click at [393, 85] on div "Anhänge Videos Jetzt ein Video hinzufügen Löschen Hinzufügen PDFs Jetzt eine PD…" at bounding box center [390, 150] width 620 height 132
click at [375, 65] on p at bounding box center [389, 65] width 611 height 7
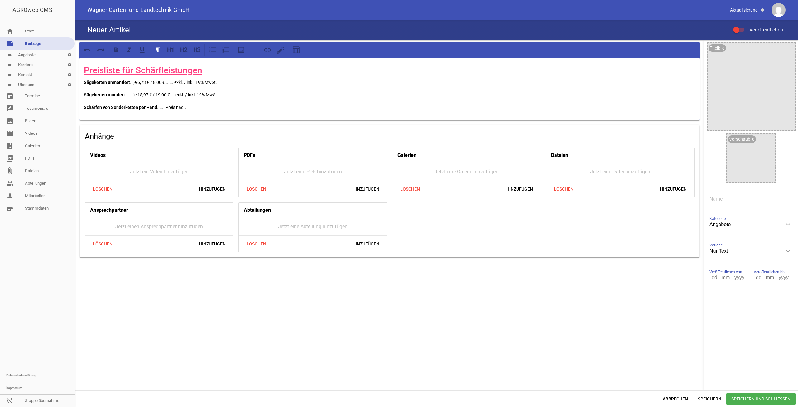
click at [168, 73] on link "Preisliste für Schärfleistungen" at bounding box center [143, 70] width 118 height 10
click at [232, 86] on p "Sägeketten unmontiert .. je 6,73 € / 8,00 € ...... exkl. / inkl. 19% MwSt." at bounding box center [389, 82] width 611 height 7
drag, startPoint x: 202, startPoint y: 106, endPoint x: 19, endPoint y: 99, distance: 183.7
click at [19, 99] on div "AGROweb CMS home Start note Beiträge label Angebote settings label Karriere set…" at bounding box center [399, 203] width 798 height 407
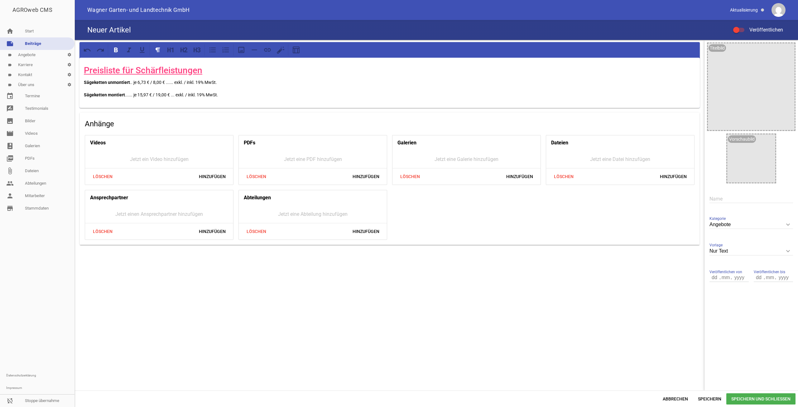
drag, startPoint x: 246, startPoint y: 96, endPoint x: 75, endPoint y: 90, distance: 170.9
click at [75, 90] on div "Preisliste für Schärfleistungen Sägeketten unmontiert .. je 6,73 € / 8,00 € ...…" at bounding box center [390, 143] width 630 height 207
copy p "Sägeketten montiert ...... je 15,97 € / 19,00 € ... exkl. / inkl. 19% MwSt."
click at [258, 99] on div "Preisliste für Schärfleistungen Sägeketten unmontiert .. je 6,73 € / 8,00 € ...…" at bounding box center [389, 83] width 620 height 50
click at [259, 98] on p "Sägeketten montiert ...... je 15,97 € / 19,00 € ... exkl. / inkl. 19% MwSt." at bounding box center [389, 94] width 611 height 7
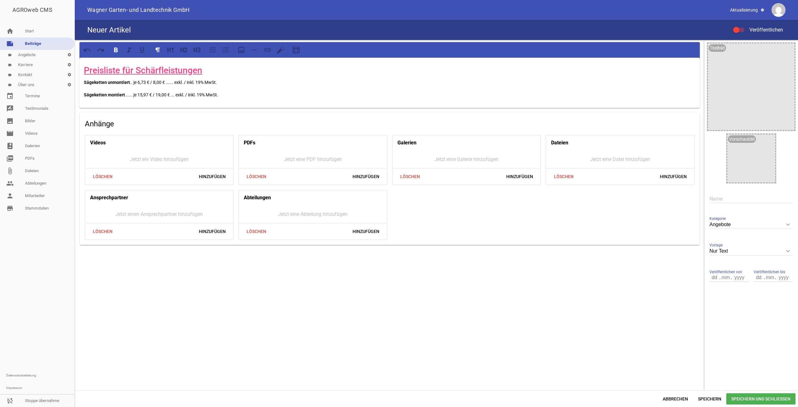
click at [246, 91] on p "Sägeketten montiert ...... je 15,97 € / 19,00 € ... exkl. / inkl. 19% MwSt." at bounding box center [389, 94] width 611 height 7
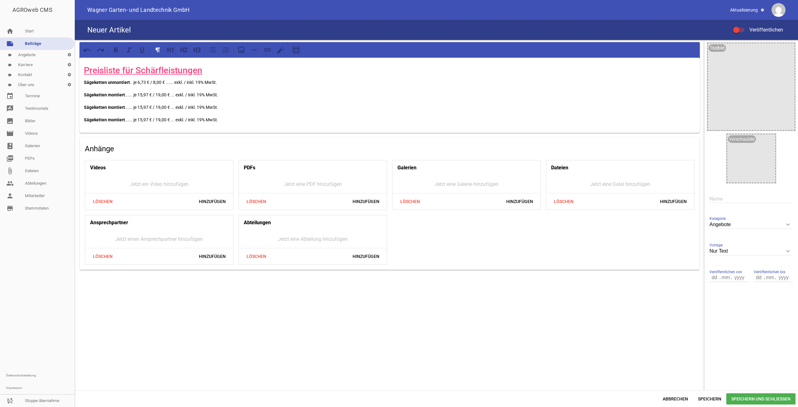
click at [745, 28] on span "Veröffentlichen" at bounding box center [762, 30] width 41 height 6
click at [742, 26] on input "Veröffentlichen" at bounding box center [742, 26] width 0 height 0
click at [786, 47] on icon "image" at bounding box center [788, 50] width 10 height 10
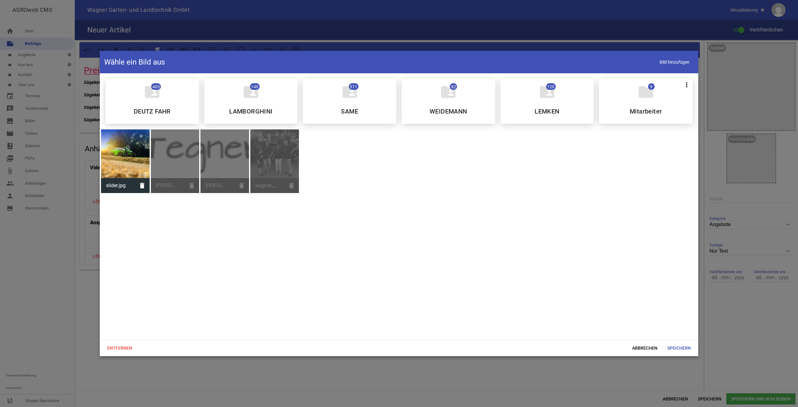
click at [120, 164] on div at bounding box center [125, 153] width 49 height 49
click at [688, 354] on div "Entfernen Abbrechen Speichern" at bounding box center [399, 347] width 598 height 17
click at [686, 349] on span "Speichern" at bounding box center [678, 347] width 33 height 11
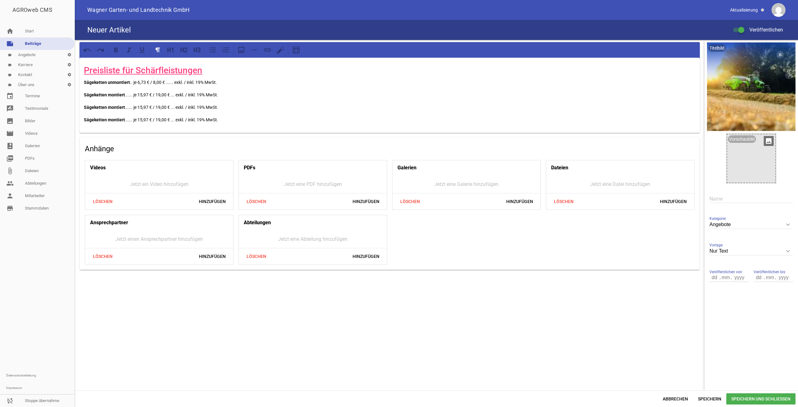
click at [771, 139] on icon "image" at bounding box center [769, 141] width 10 height 10
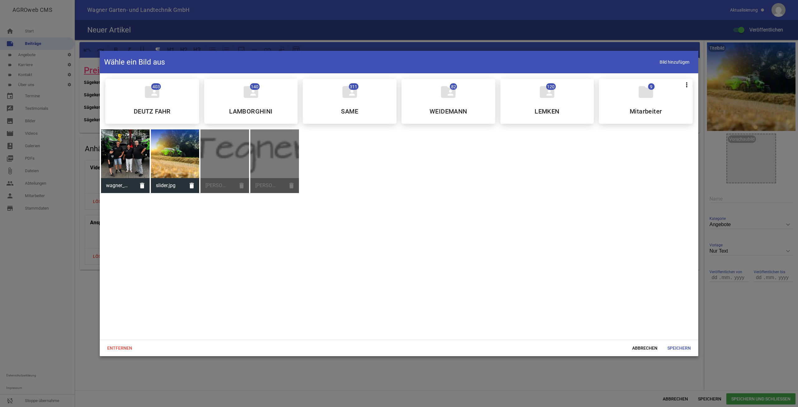
click at [167, 157] on div at bounding box center [175, 153] width 49 height 49
click at [686, 345] on span "Speichern" at bounding box center [678, 347] width 33 height 11
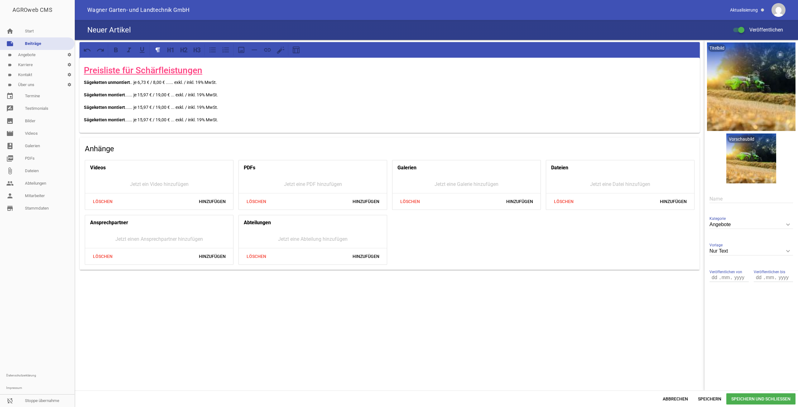
click at [740, 202] on input "text" at bounding box center [751, 198] width 84 height 8
type input "Angebot test"
click at [738, 394] on span "Speichern und Schließen" at bounding box center [760, 398] width 69 height 11
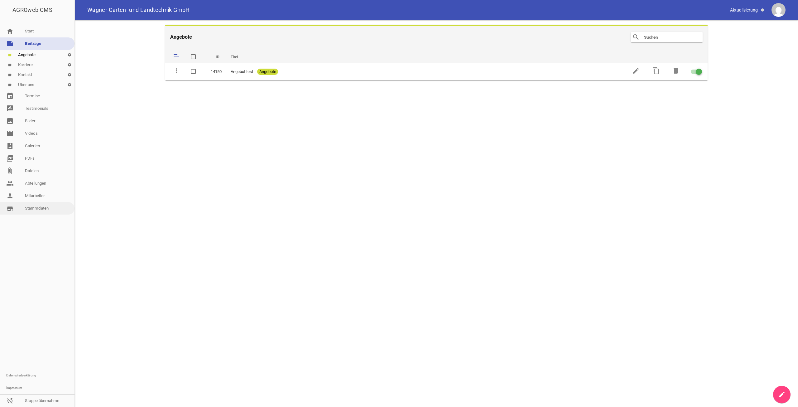
click at [38, 206] on link "store_mall_directory Stammdaten" at bounding box center [37, 208] width 74 height 12
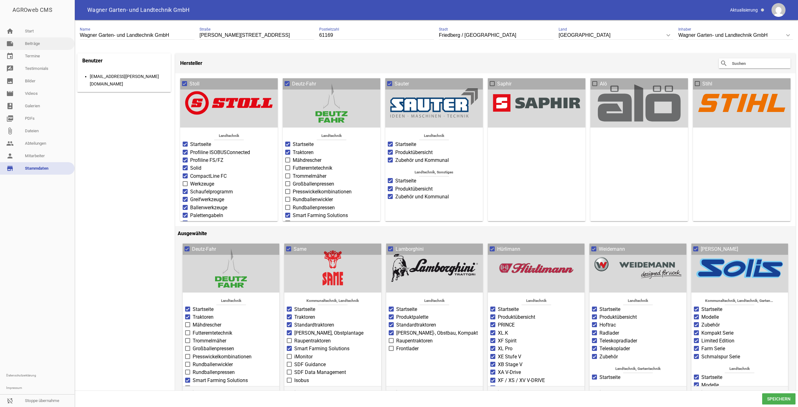
click at [40, 45] on link "note Beiträge" at bounding box center [37, 43] width 74 height 12
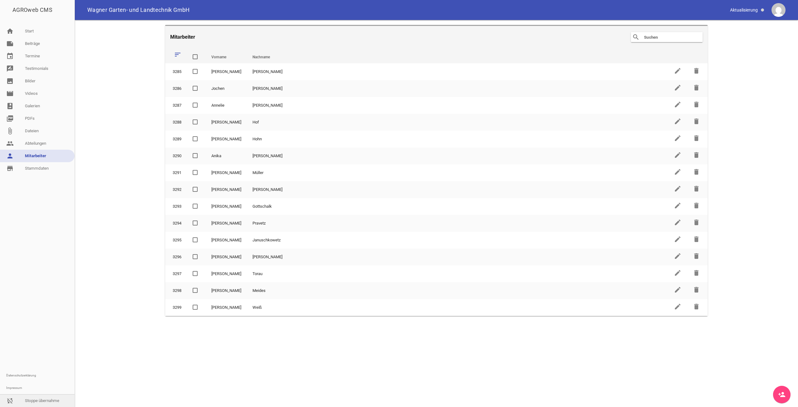
click at [48, 402] on link "sync_disabled Stoppe übernahme" at bounding box center [37, 400] width 74 height 12
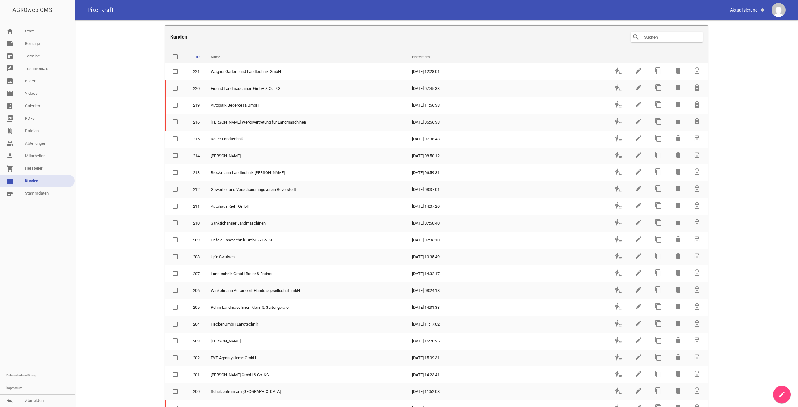
click at [654, 39] on input "text" at bounding box center [668, 36] width 50 height 7
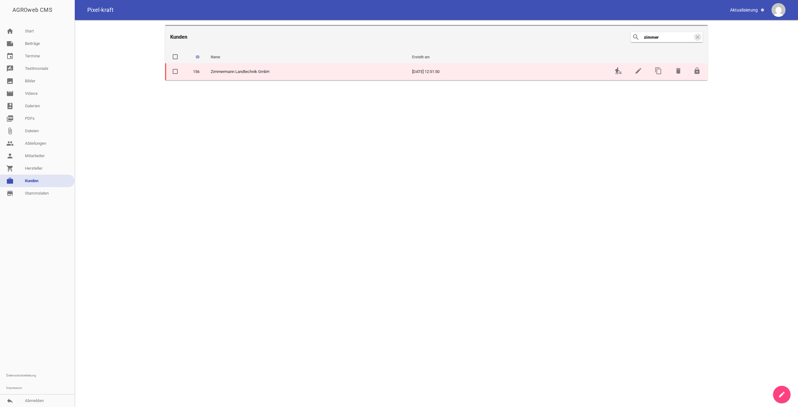
type input "zimmer"
click at [616, 71] on icon "transfer_within_a_station" at bounding box center [618, 70] width 7 height 7
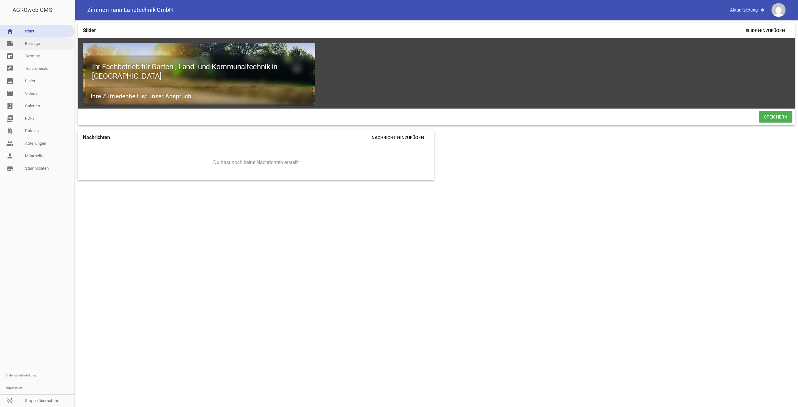
click at [46, 44] on link "note Beiträge" at bounding box center [37, 43] width 74 height 12
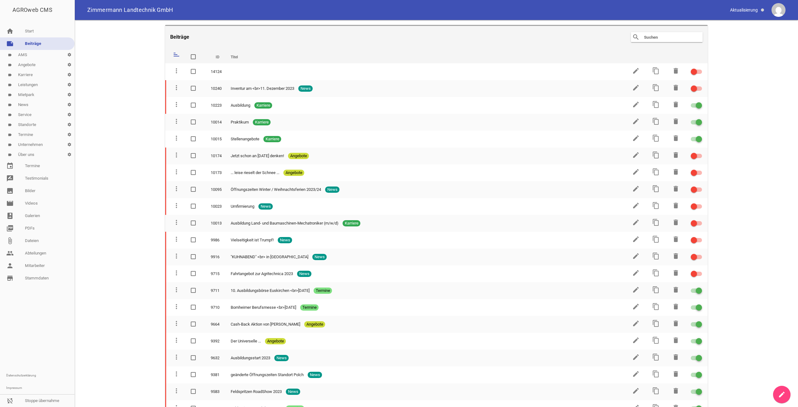
click at [33, 65] on link "label Angebote settings" at bounding box center [37, 65] width 74 height 10
